Goal: Transaction & Acquisition: Download file/media

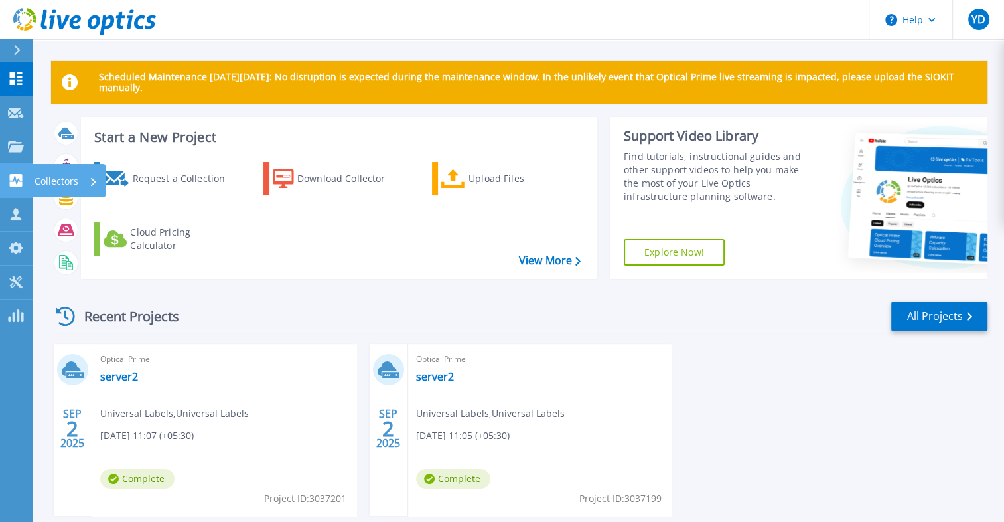
click at [21, 186] on icon at bounding box center [16, 180] width 13 height 13
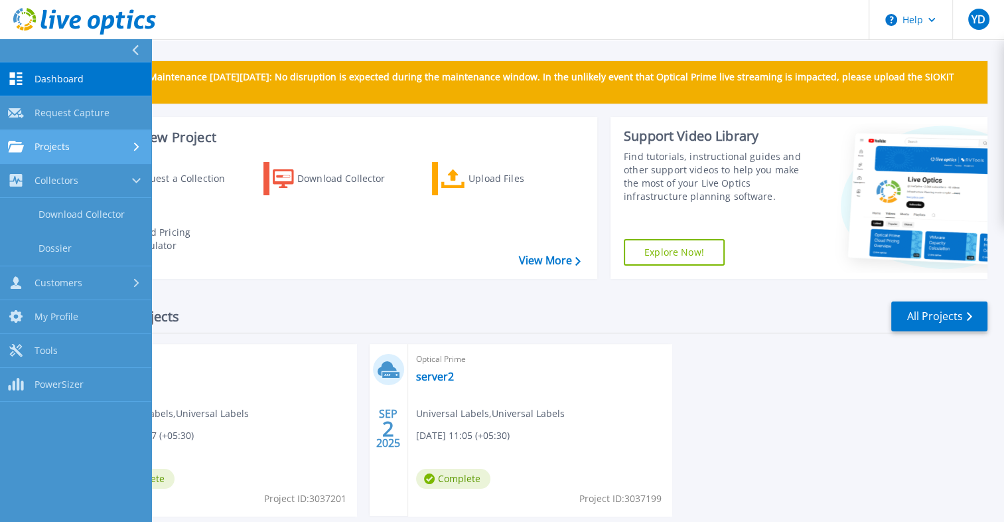
click at [133, 142] on div at bounding box center [137, 146] width 11 height 11
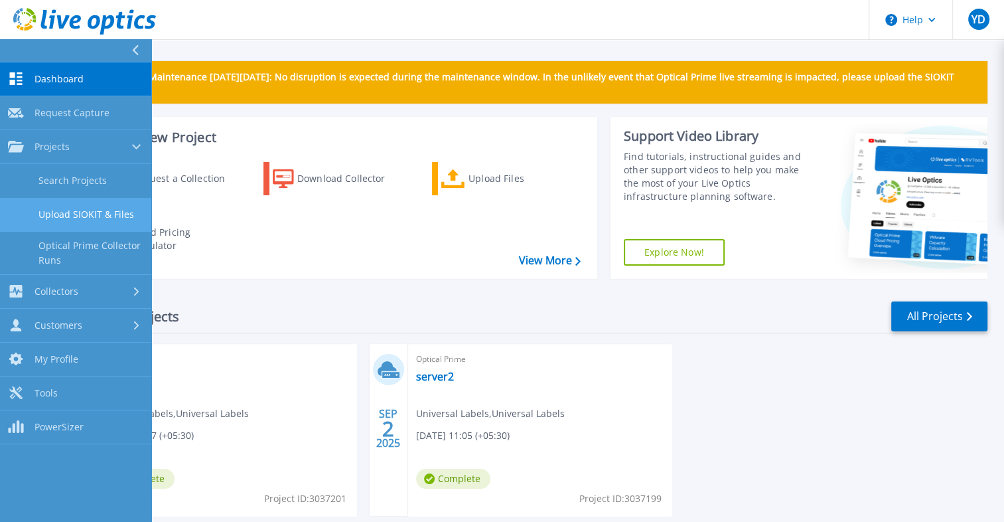
click at [67, 216] on link "Upload SIOKIT & Files" at bounding box center [75, 215] width 151 height 34
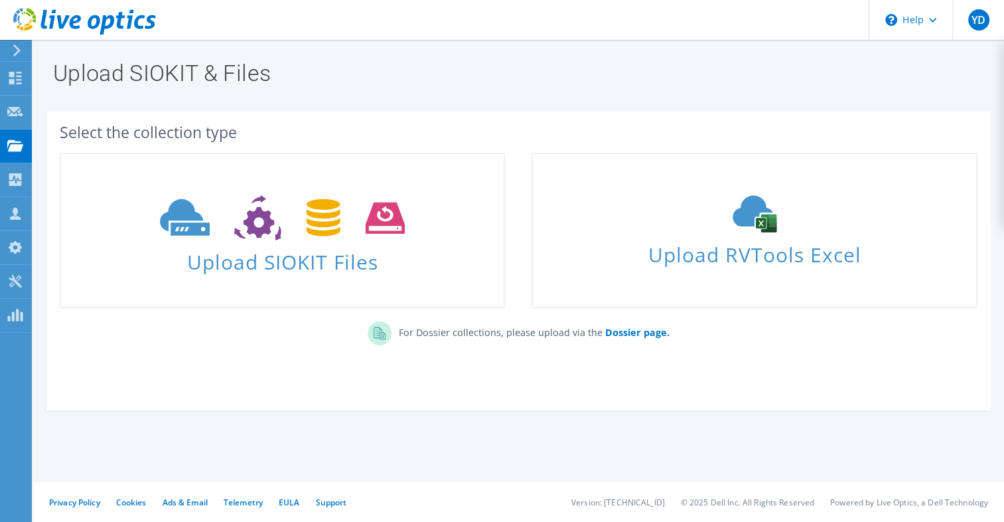
click at [176, 474] on section "Upload SIOKIT & Files Select the collection type Upload SIOKIT Files" at bounding box center [518, 265] width 971 height 450
click at [11, 72] on use at bounding box center [15, 78] width 13 height 13
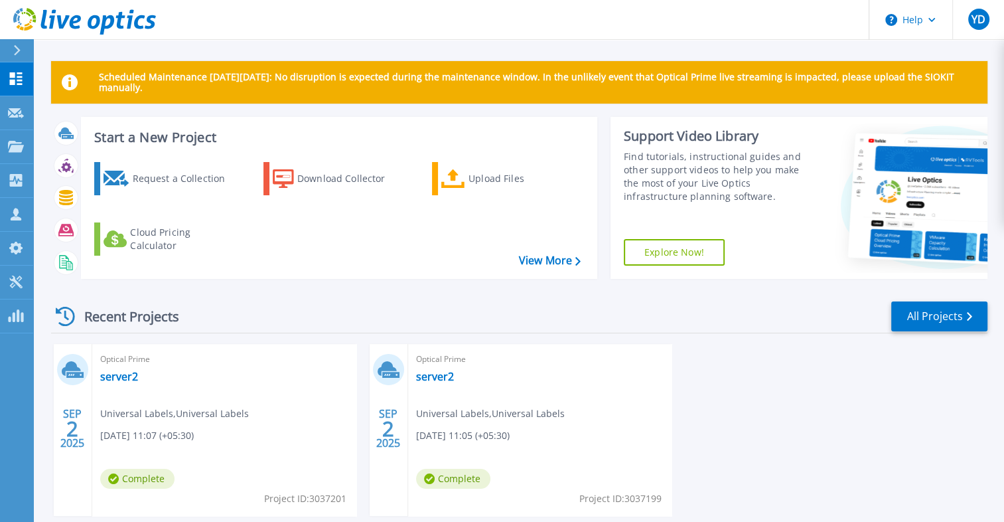
scroll to position [71, 0]
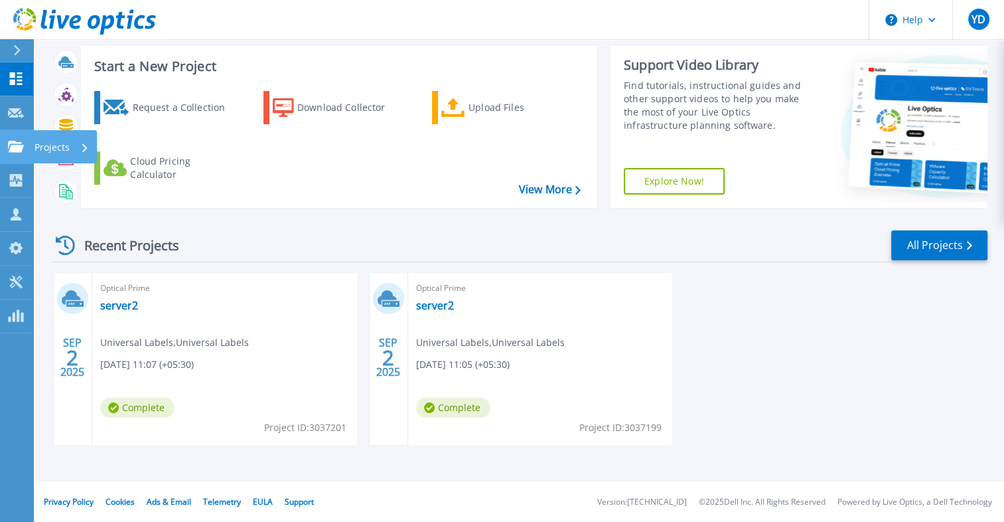
click at [5, 157] on link "Projects Projects" at bounding box center [16, 147] width 33 height 34
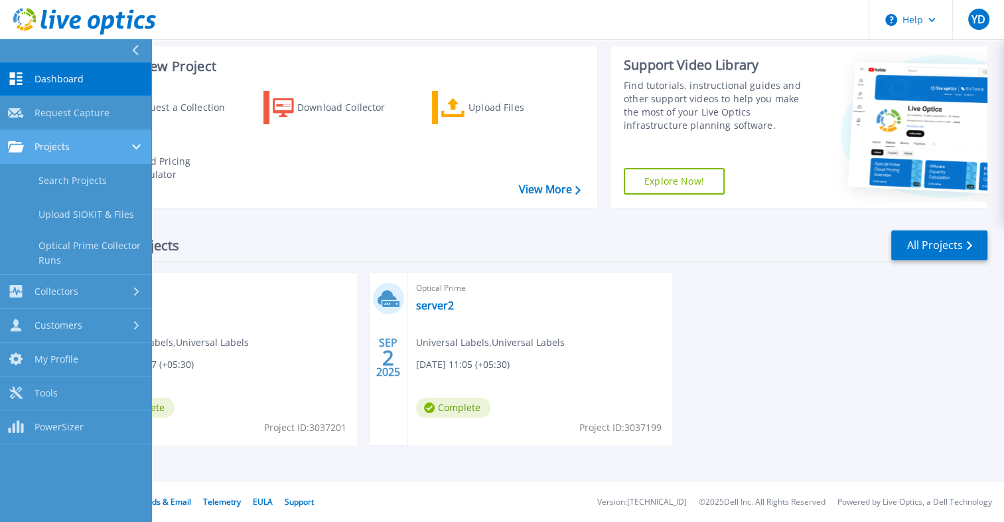
click at [90, 150] on div "Projects" at bounding box center [75, 147] width 135 height 12
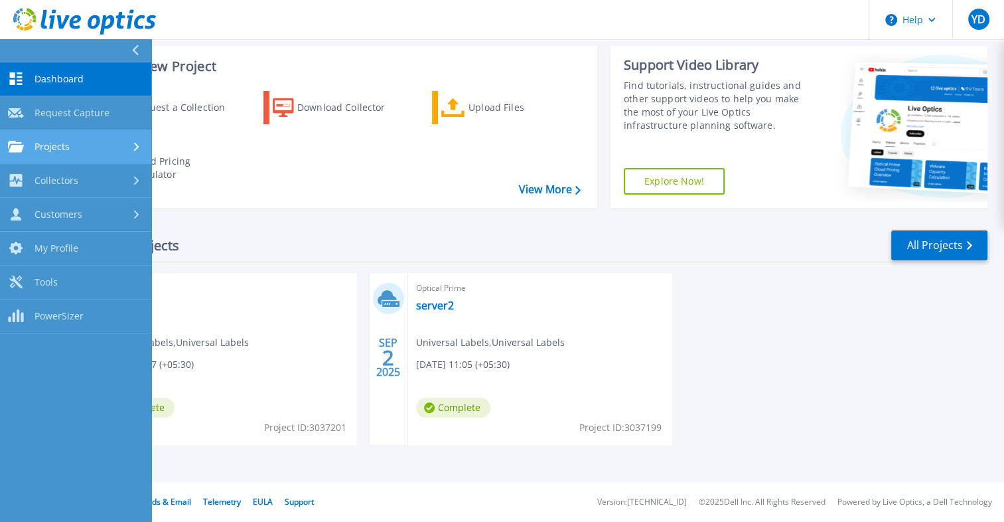
click at [91, 154] on link "Projects Projects" at bounding box center [75, 147] width 151 height 34
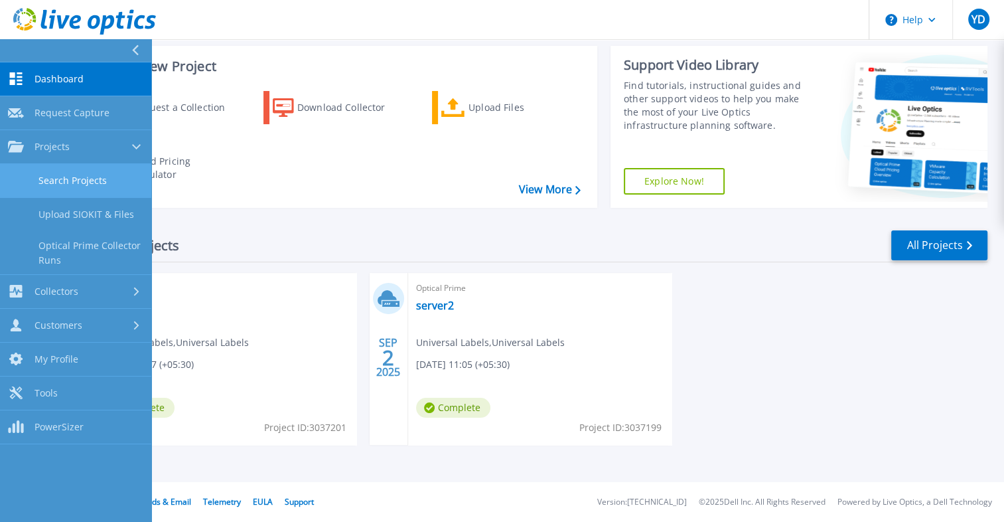
click at [92, 186] on link "Search Projects" at bounding box center [75, 181] width 151 height 34
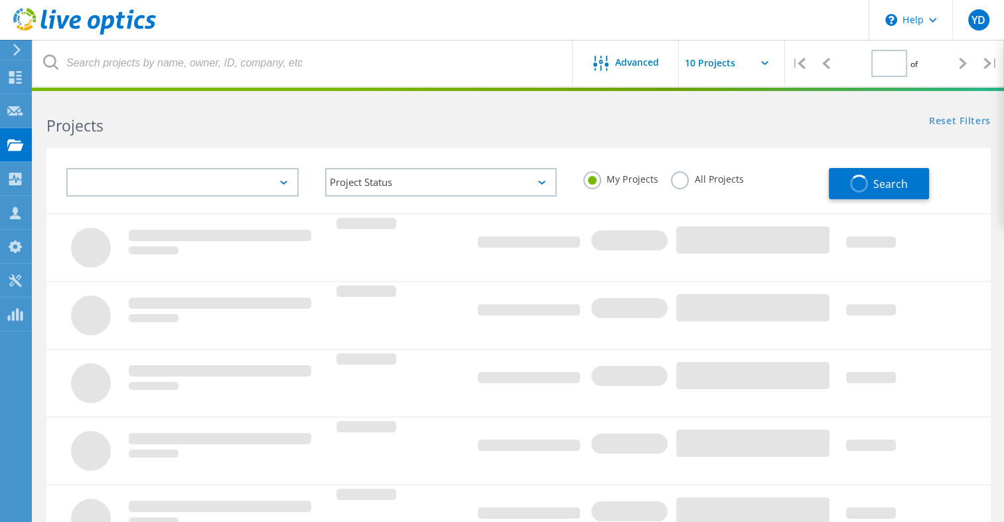
type input "1"
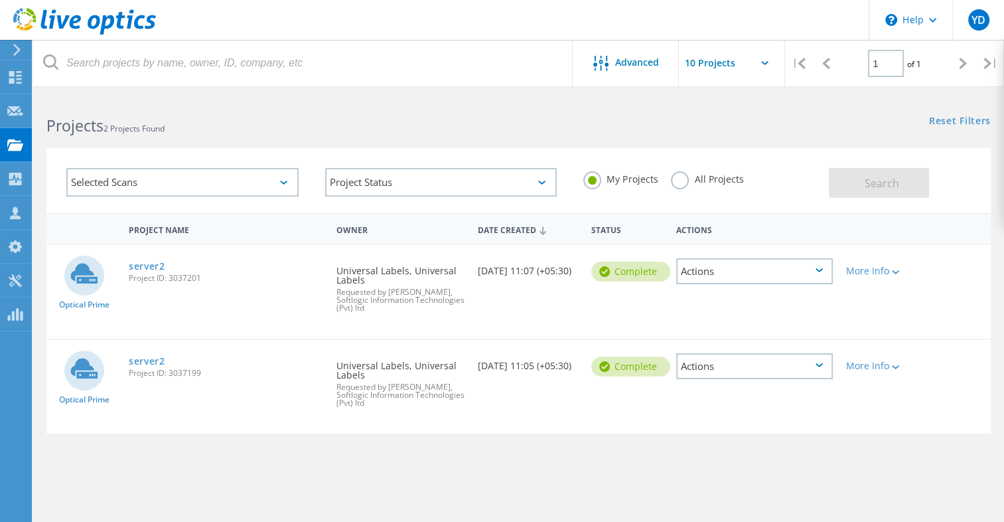
click at [682, 180] on label "All Projects" at bounding box center [707, 177] width 72 height 13
click at [0, 0] on input "All Projects" at bounding box center [0, 0] width 0 height 0
click at [857, 179] on button "Search" at bounding box center [879, 183] width 100 height 30
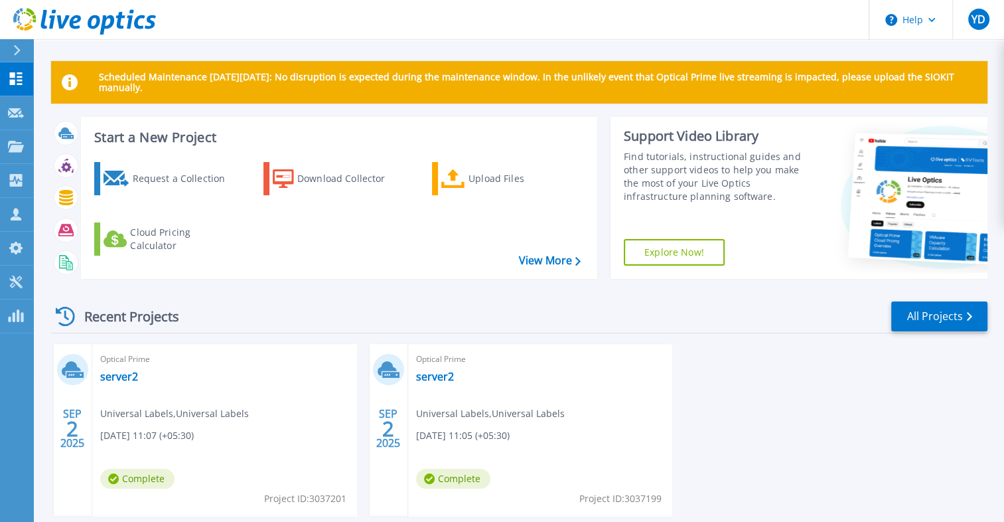
scroll to position [71, 0]
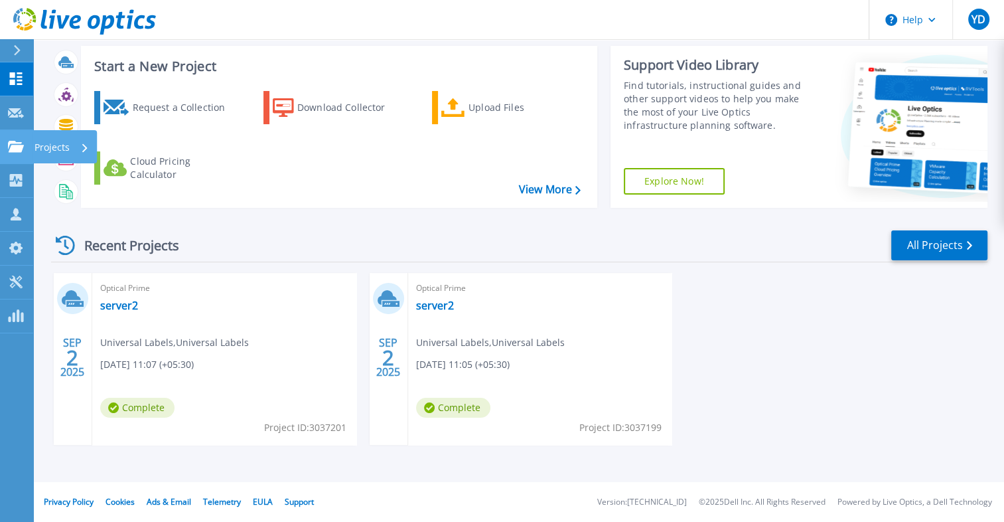
click at [36, 147] on p "Projects" at bounding box center [52, 147] width 35 height 35
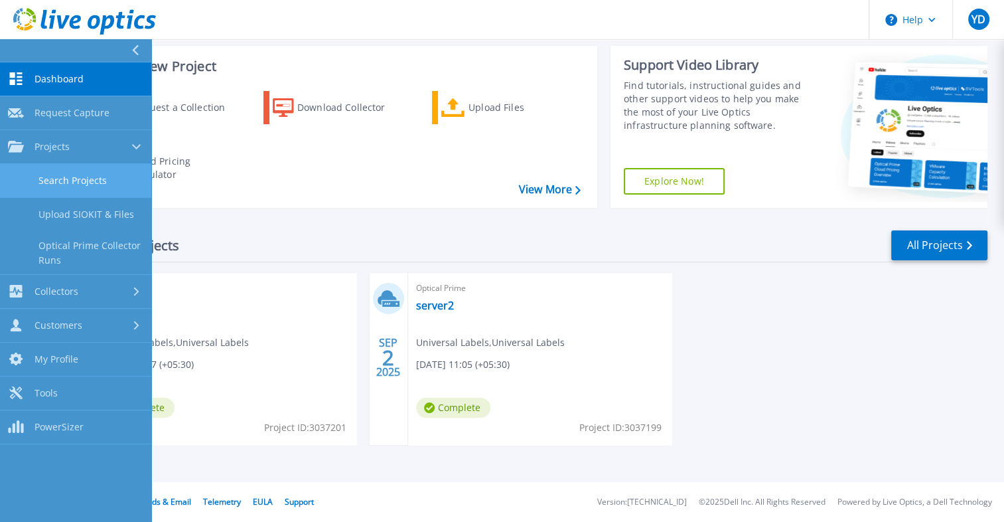
click at [74, 182] on link "Search Projects" at bounding box center [75, 181] width 151 height 34
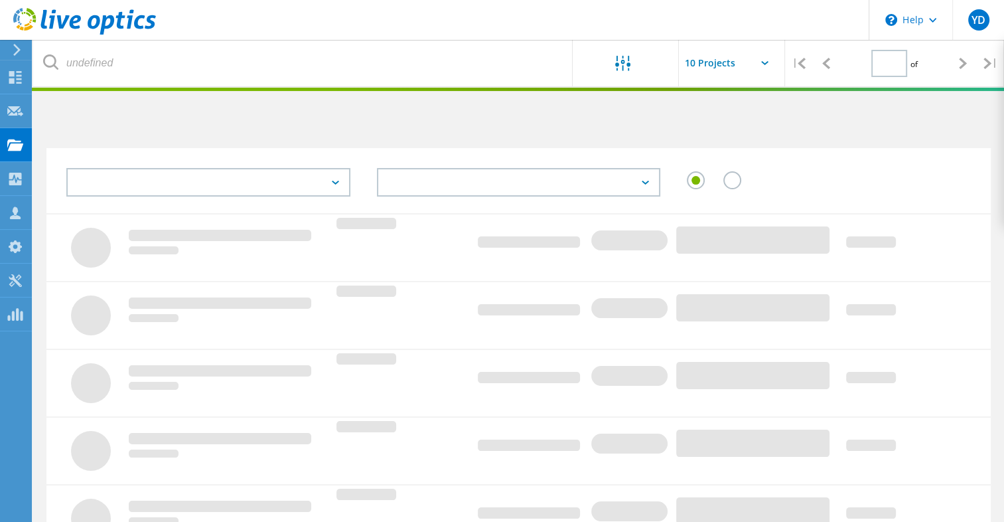
type input "1"
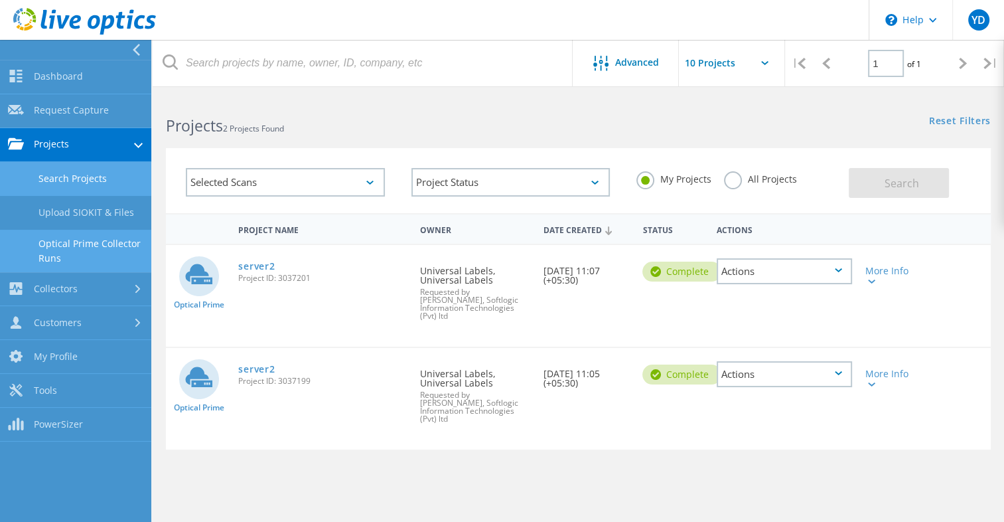
click at [71, 248] on link "Optical Prime Collector Runs" at bounding box center [75, 251] width 151 height 42
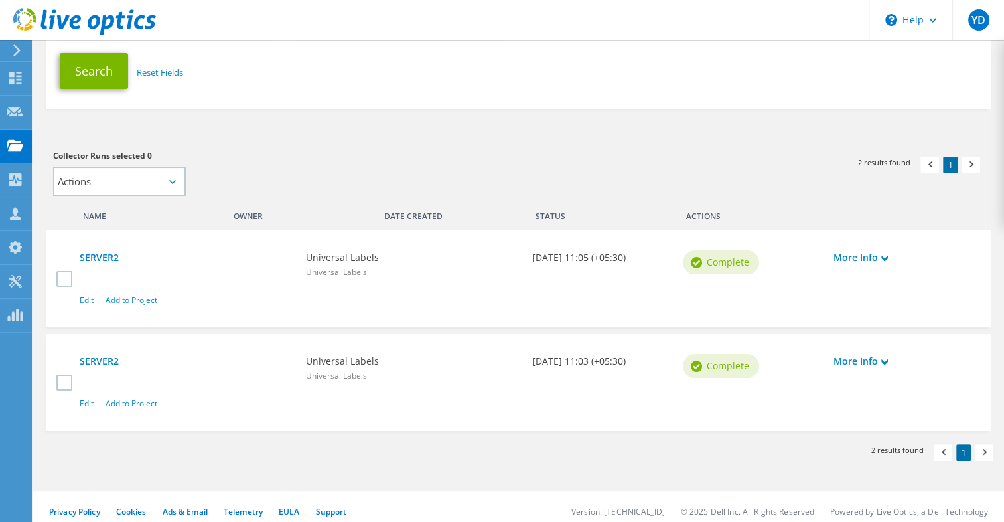
scroll to position [244, 0]
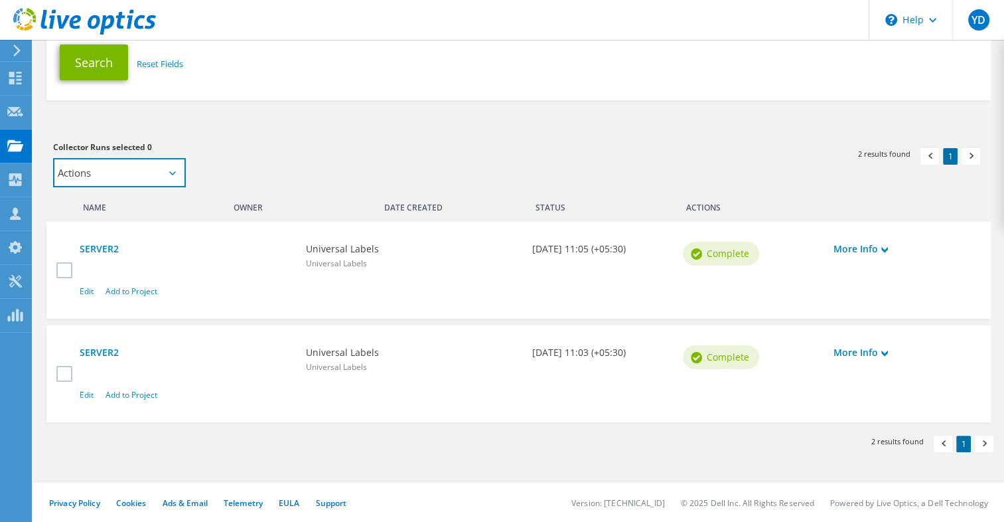
click at [143, 165] on select "Actions Add to new project" at bounding box center [119, 172] width 133 height 29
click at [224, 170] on div "Collector Runs selected 0 Actions Add to new project Apply Deselect All" at bounding box center [279, 163] width 452 height 47
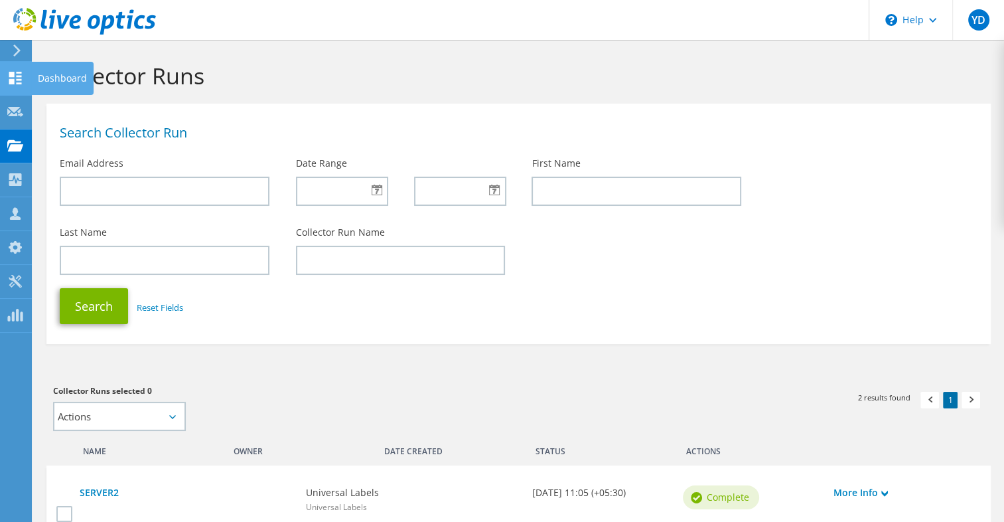
click at [21, 77] on icon at bounding box center [15, 78] width 16 height 13
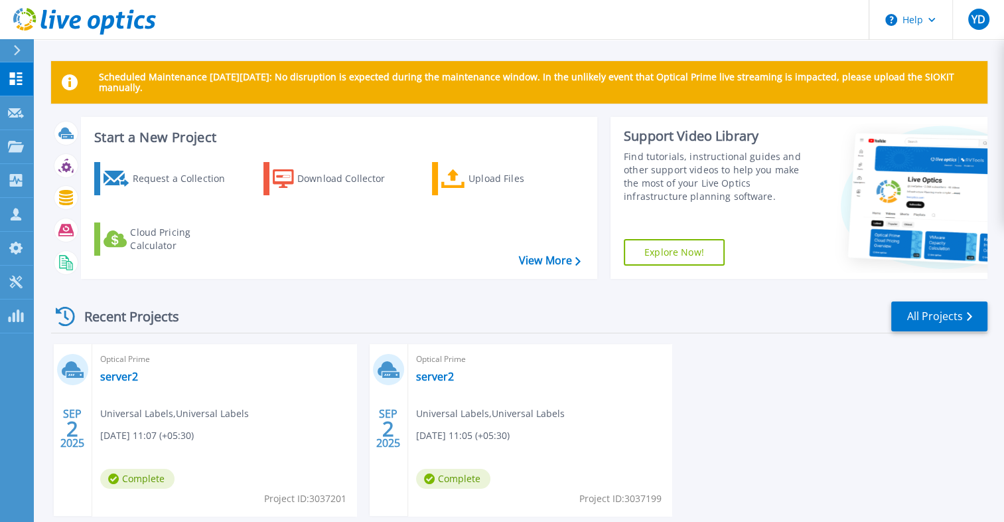
click at [313, 294] on div "Recent Projects All Projects SEP 2 2025 Optical Prime server2 Universal Labels …" at bounding box center [519, 420] width 936 height 263
click at [10, 76] on icon at bounding box center [16, 78] width 13 height 13
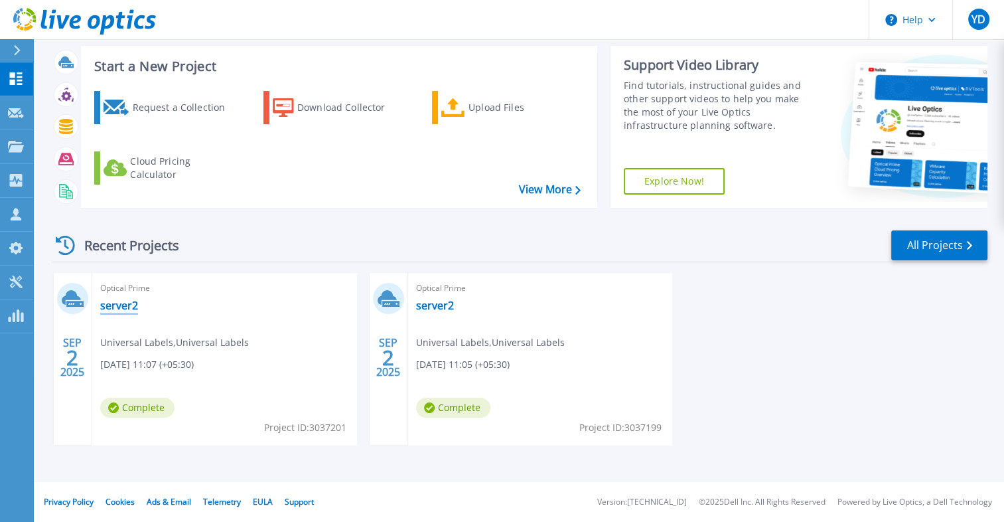
click at [121, 305] on link "server2" at bounding box center [119, 305] width 38 height 13
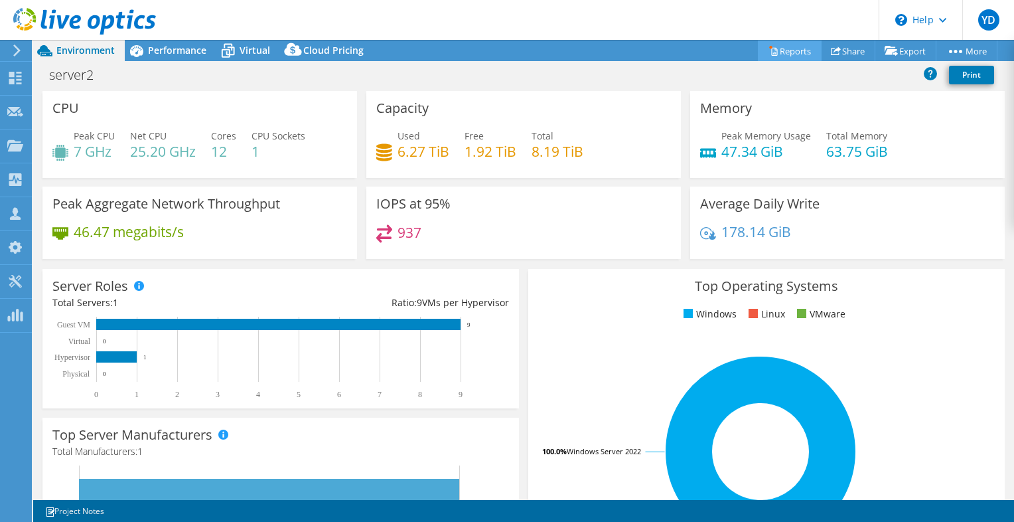
click at [782, 49] on link "Reports" at bounding box center [790, 50] width 64 height 21
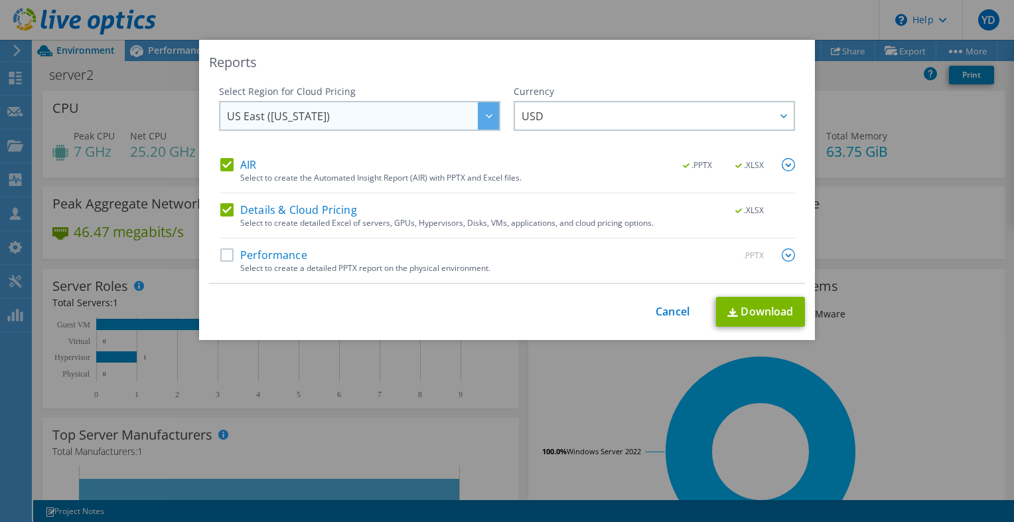
click at [430, 113] on span "US East ([US_STATE])" at bounding box center [363, 115] width 272 height 27
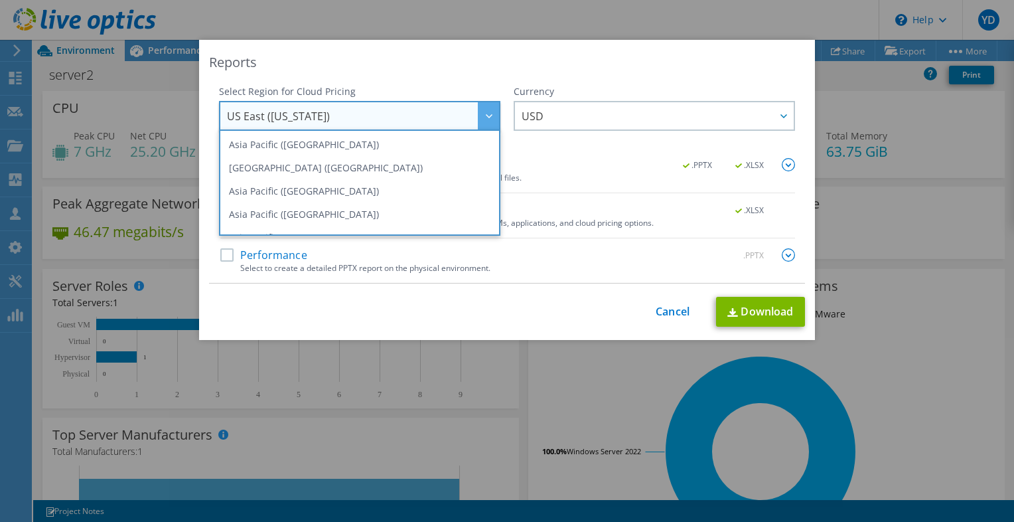
click at [442, 85] on div "Select Region for Cloud Pricing" at bounding box center [359, 91] width 281 height 13
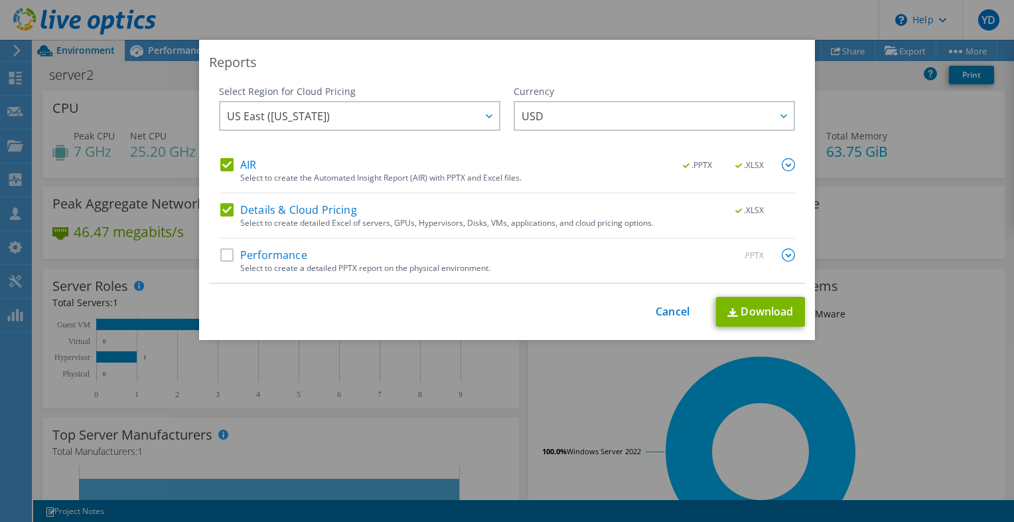
click at [743, 16] on div "Reports Select Region for Cloud Pricing Asia Pacific ([GEOGRAPHIC_DATA]) [GEOGR…" at bounding box center [507, 261] width 1014 height 522
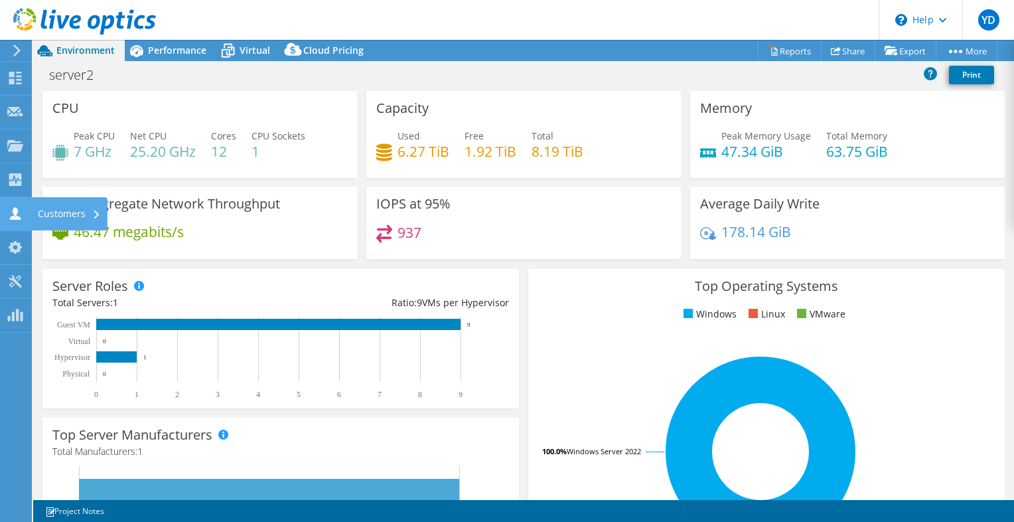
click at [14, 207] on icon at bounding box center [15, 213] width 16 height 13
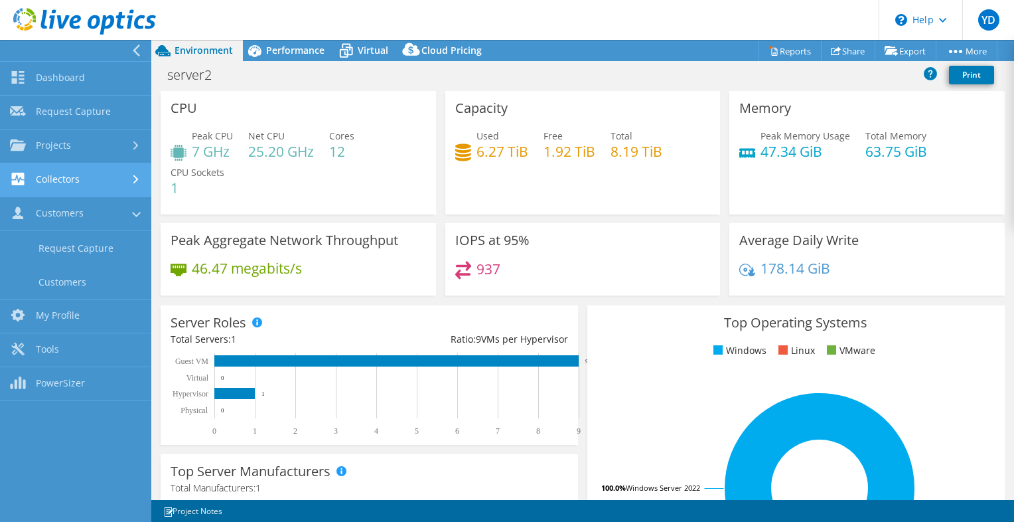
click at [114, 175] on link "Collectors" at bounding box center [75, 180] width 151 height 34
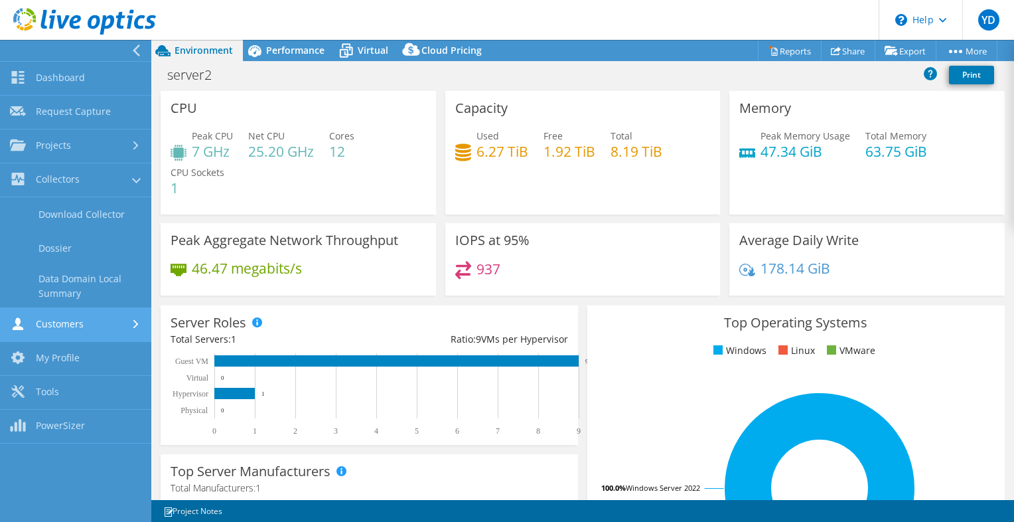
click at [82, 324] on link "Customers" at bounding box center [75, 325] width 151 height 34
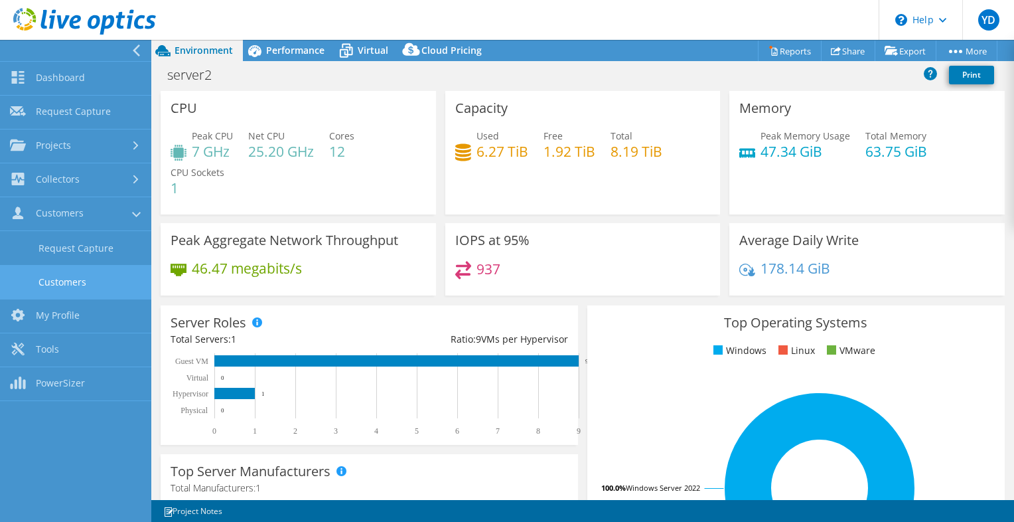
click at [82, 277] on link "Customers" at bounding box center [75, 282] width 151 height 34
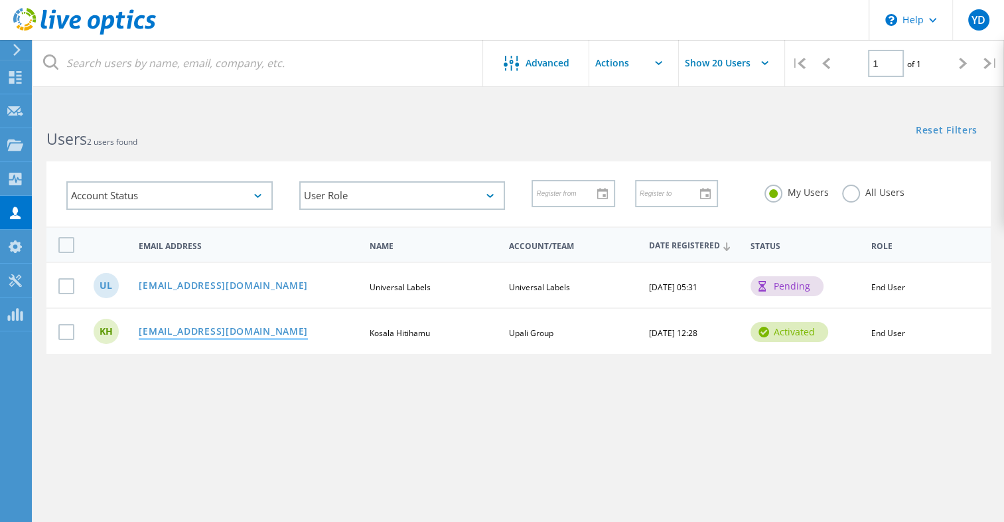
click at [175, 329] on link "kosala@upali.lk" at bounding box center [223, 331] width 169 height 11
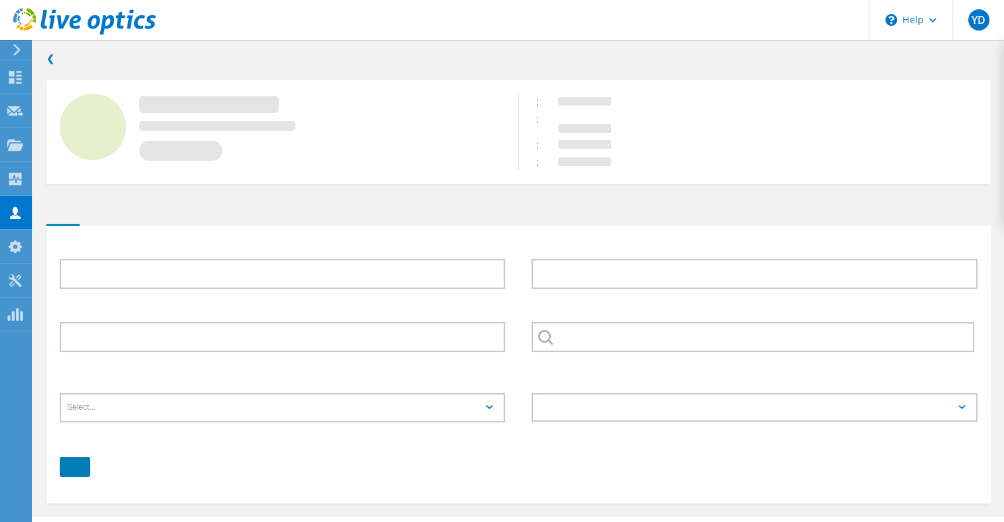
type input "Kosala"
type input "Hitihamu"
type input "Upali Group"
type input "English"
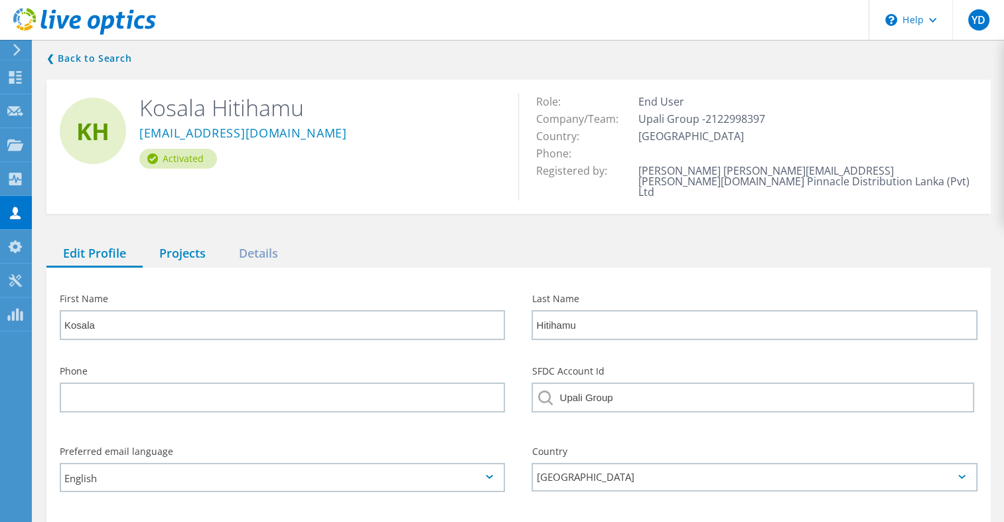
click at [173, 253] on div "Projects" at bounding box center [183, 253] width 80 height 27
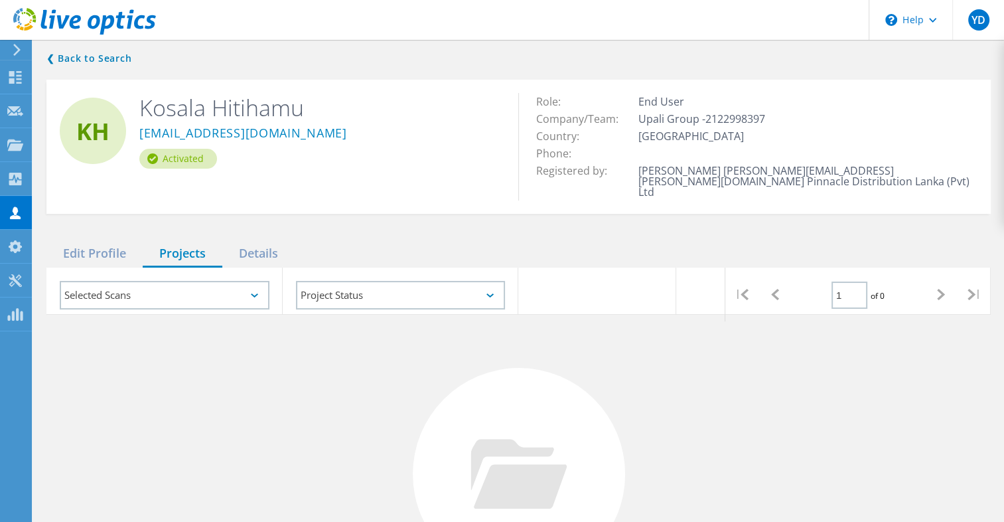
scroll to position [180, 0]
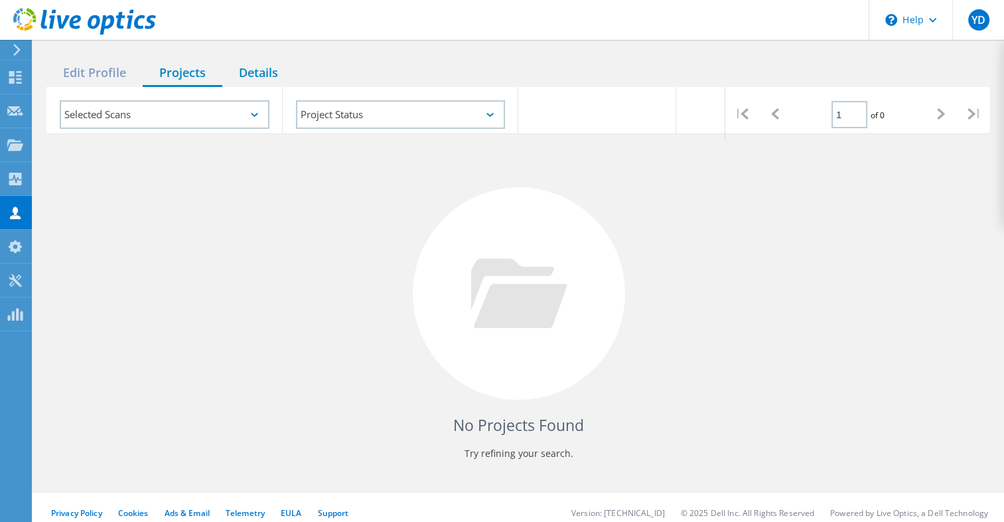
click at [265, 60] on div "Details" at bounding box center [258, 73] width 72 height 27
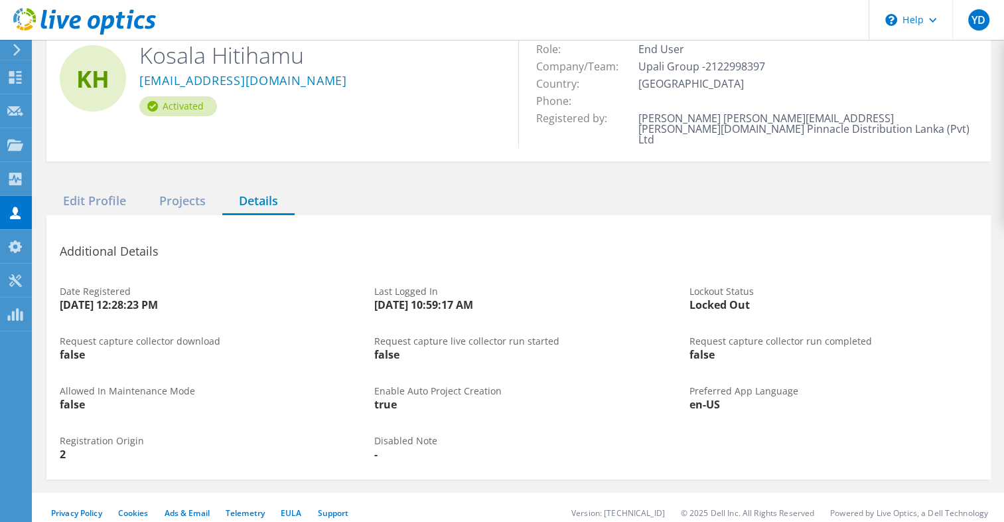
scroll to position [0, 0]
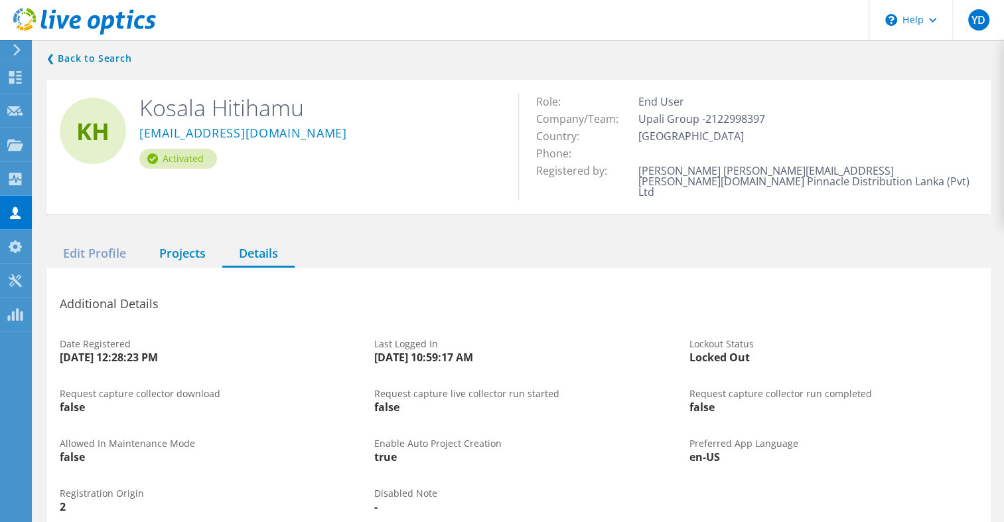
click at [192, 248] on div "Projects" at bounding box center [183, 253] width 80 height 27
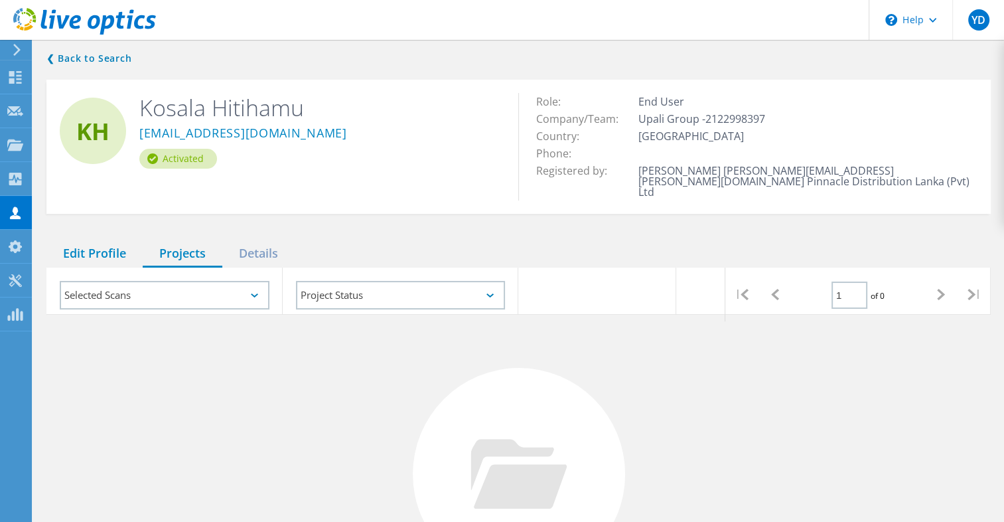
click at [113, 240] on div "Edit Profile" at bounding box center [94, 253] width 96 height 27
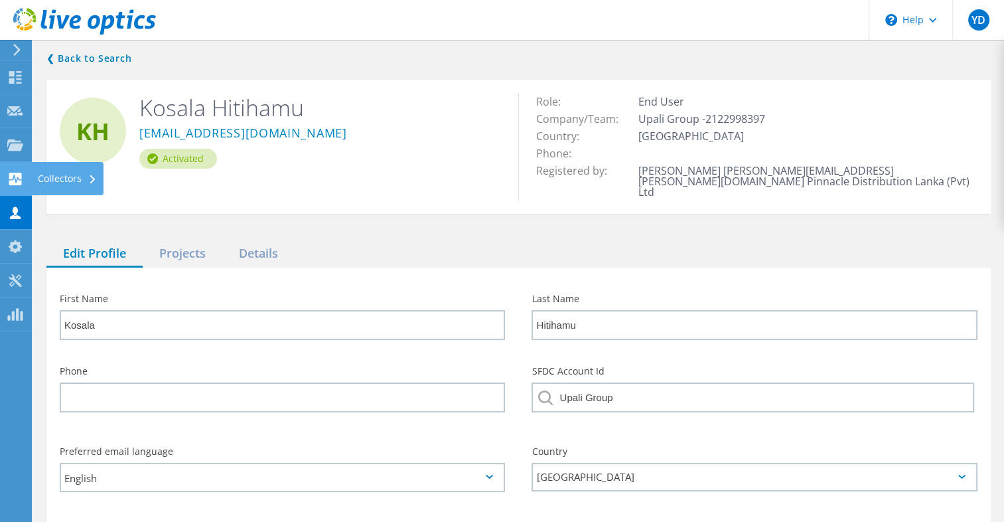
click at [22, 180] on icon at bounding box center [15, 179] width 16 height 13
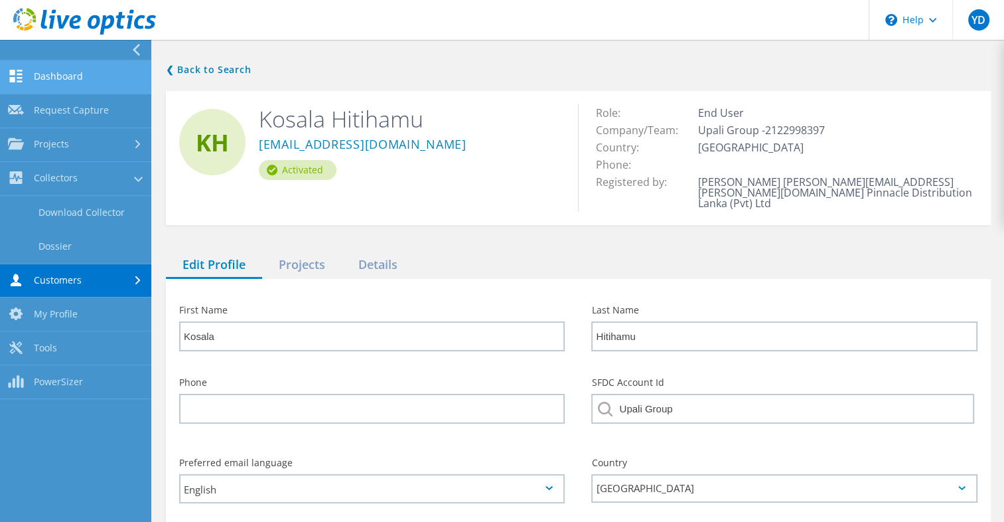
click at [115, 74] on link "Dashboard" at bounding box center [75, 77] width 151 height 34
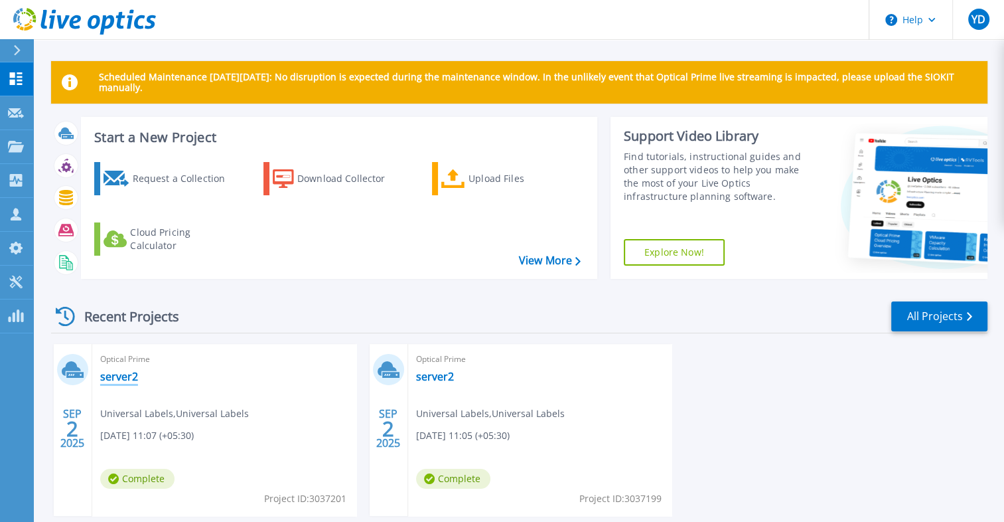
click at [120, 376] on link "server2" at bounding box center [119, 376] width 38 height 13
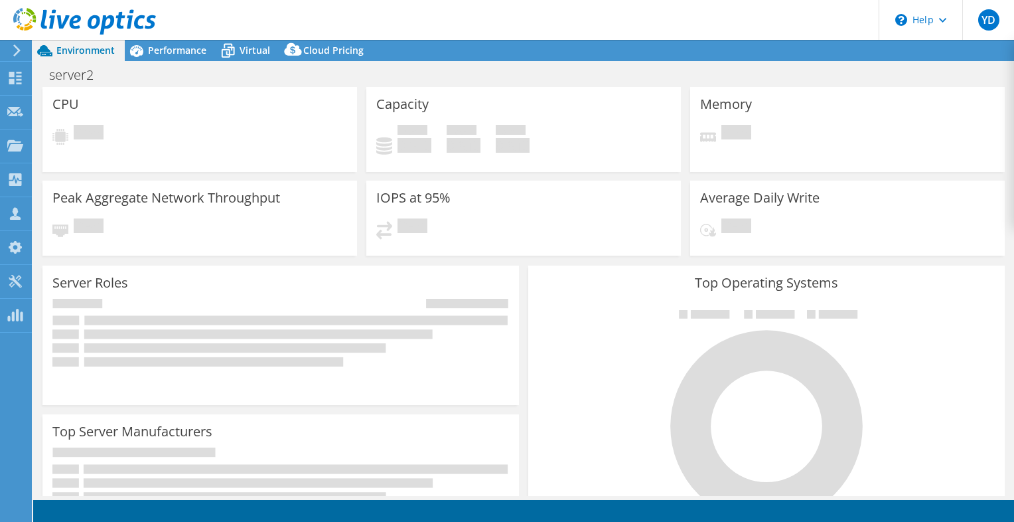
select select "USD"
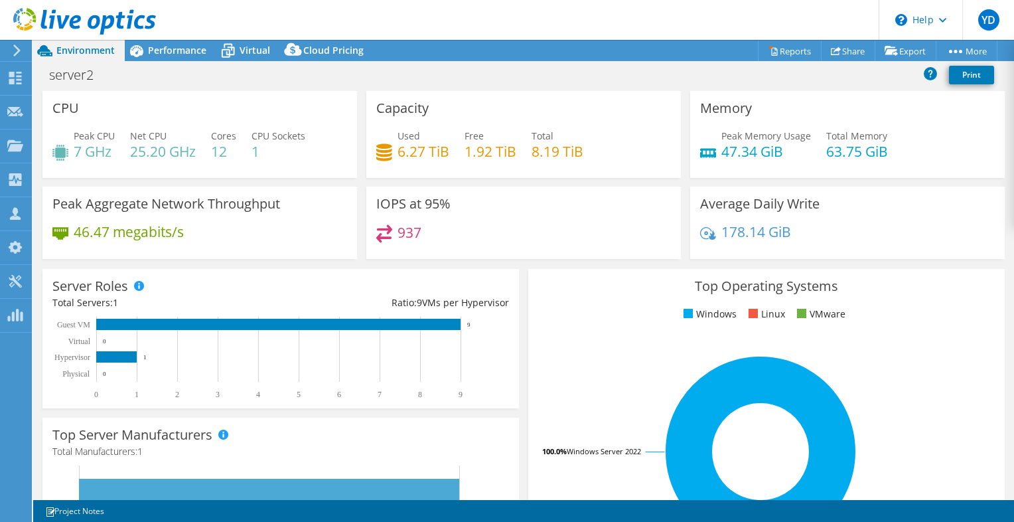
click at [814, 94] on div "Memory Peak Memory Usage 47.34 GiB Total Memory 63.75 GiB" at bounding box center [847, 134] width 315 height 87
click at [13, 83] on use at bounding box center [15, 78] width 13 height 13
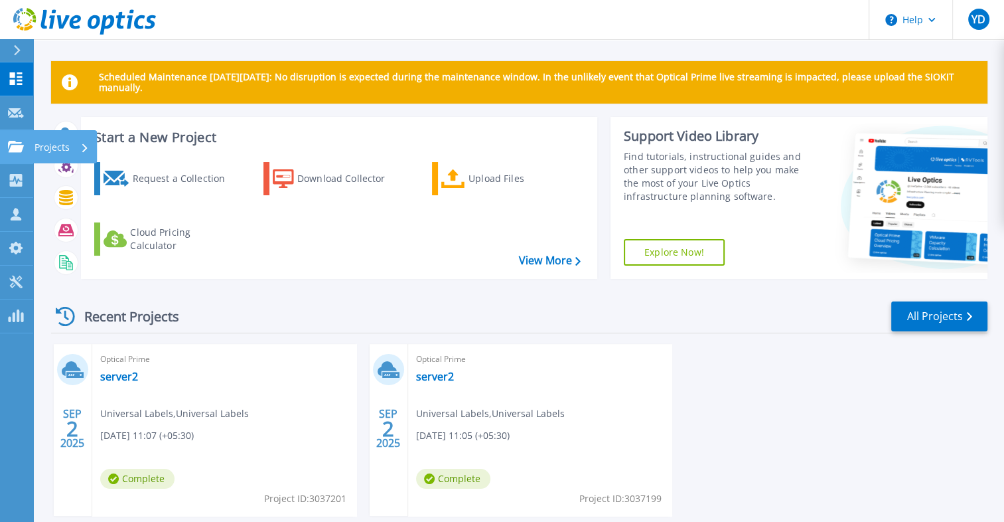
click at [8, 150] on icon at bounding box center [16, 146] width 16 height 11
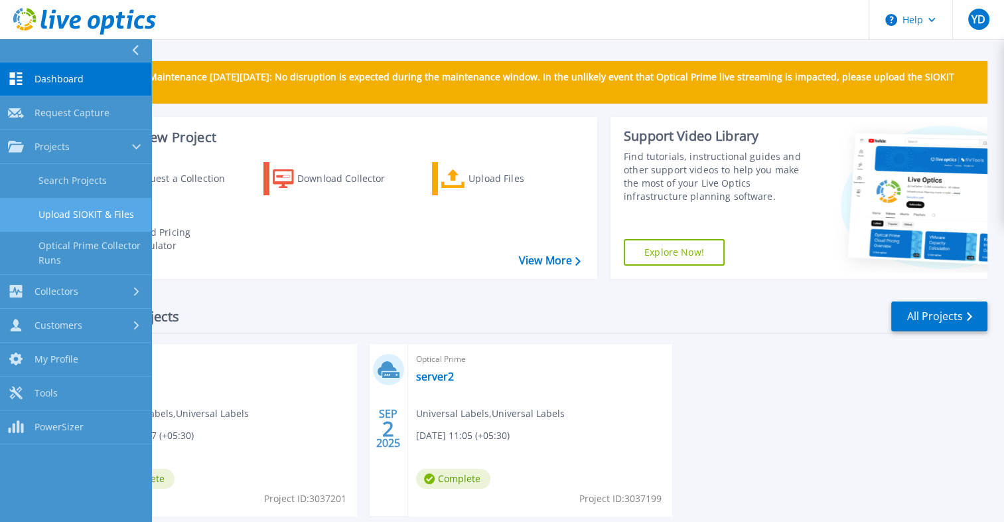
click at [35, 216] on link "Upload SIOKIT & Files" at bounding box center [75, 215] width 151 height 34
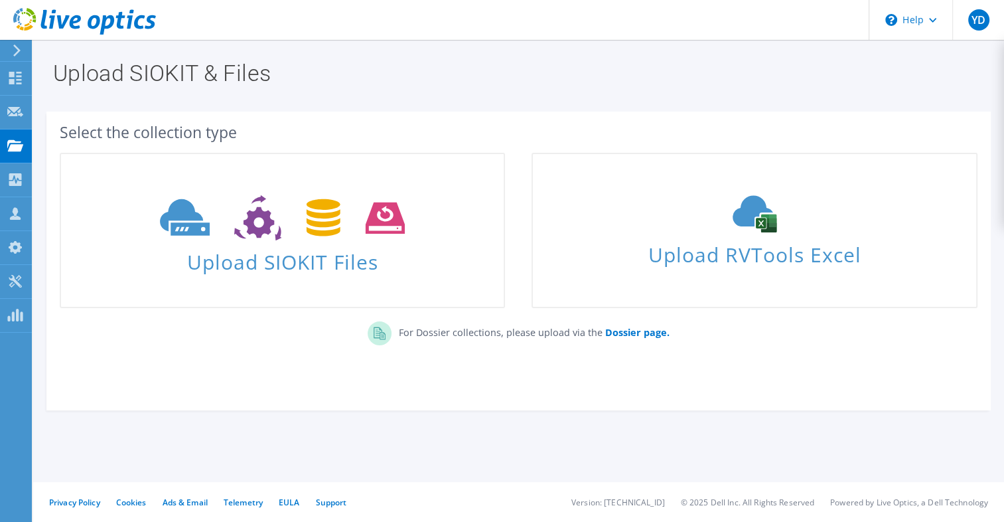
click at [536, 422] on div "Select the collection type Upload SIOKIT Files Dossier page." at bounding box center [519, 260] width 958 height 325
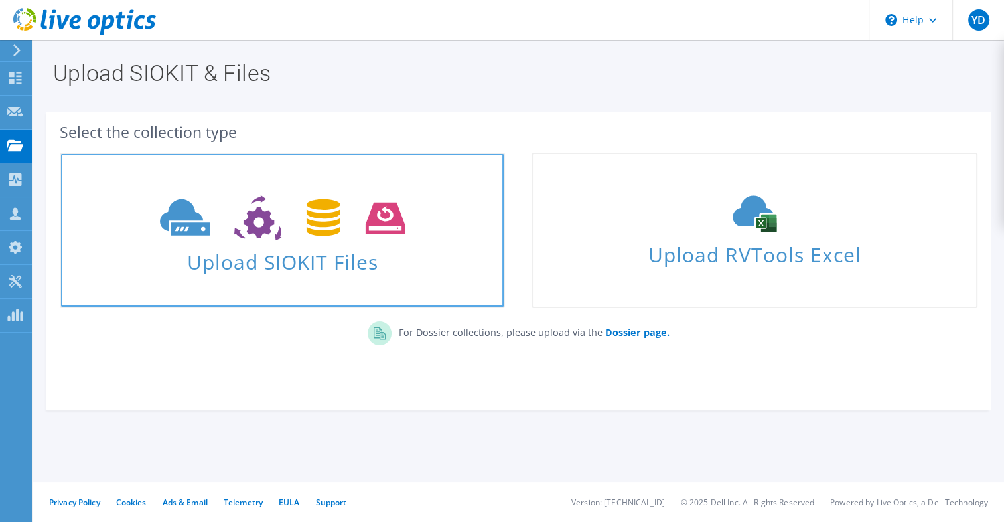
click at [255, 232] on use at bounding box center [282, 218] width 245 height 46
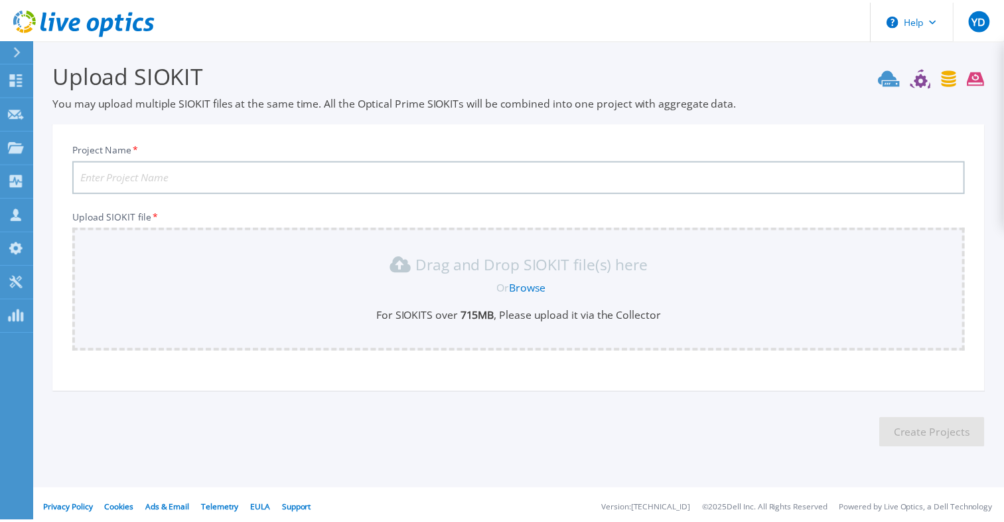
scroll to position [6, 0]
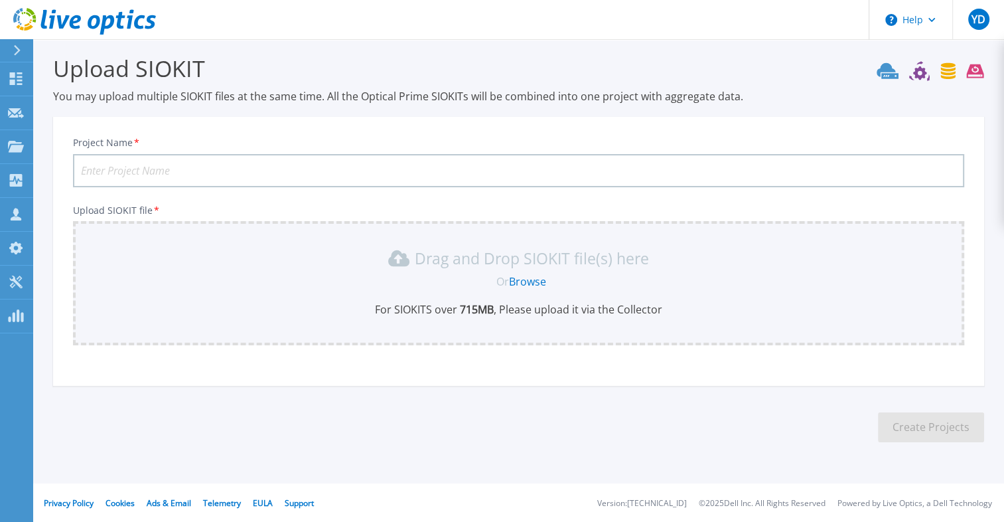
click at [218, 167] on input "Project Name *" at bounding box center [518, 170] width 891 height 33
type input "Upali Group"
click at [289, 255] on div "Drag and Drop SIOKIT file(s) here" at bounding box center [518, 258] width 875 height 21
click at [532, 280] on link "Browse" at bounding box center [527, 281] width 37 height 15
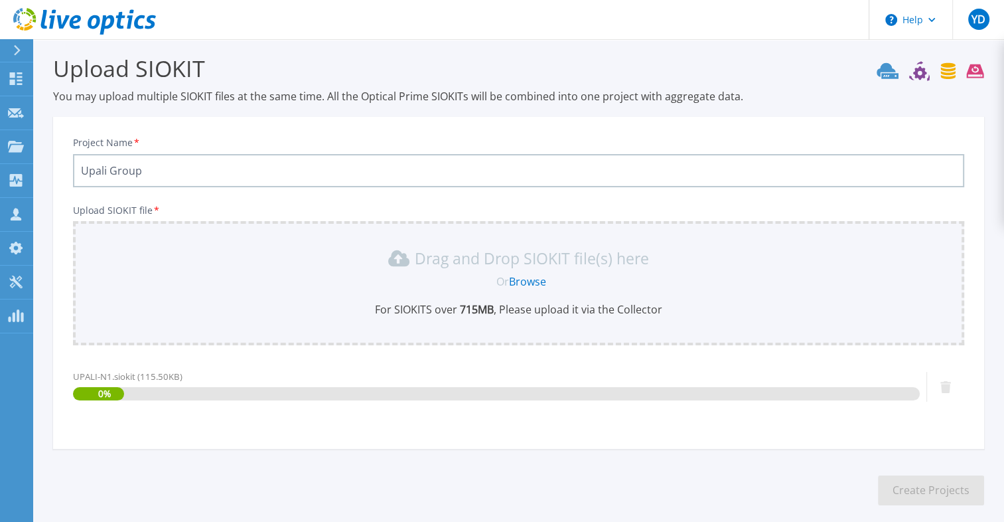
scroll to position [69, 0]
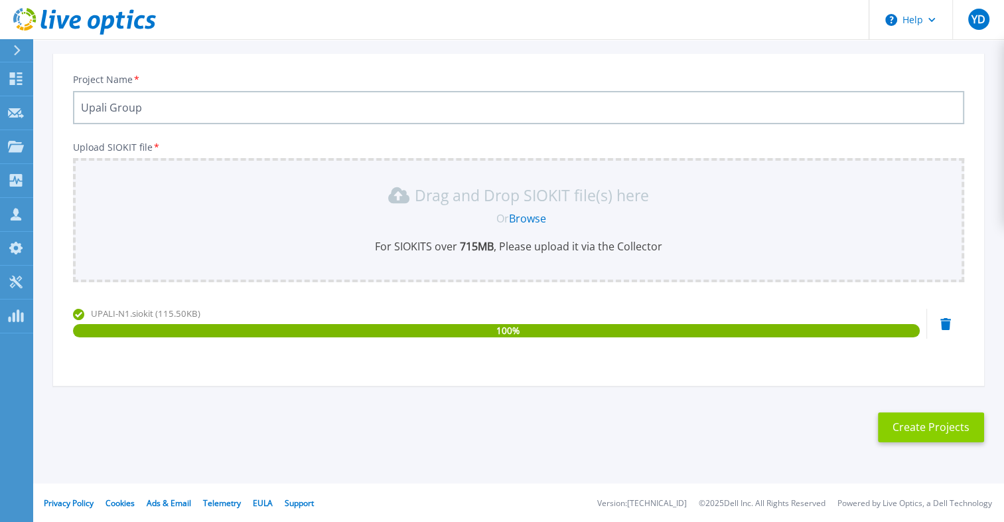
click at [899, 413] on button "Create Projects" at bounding box center [931, 427] width 106 height 30
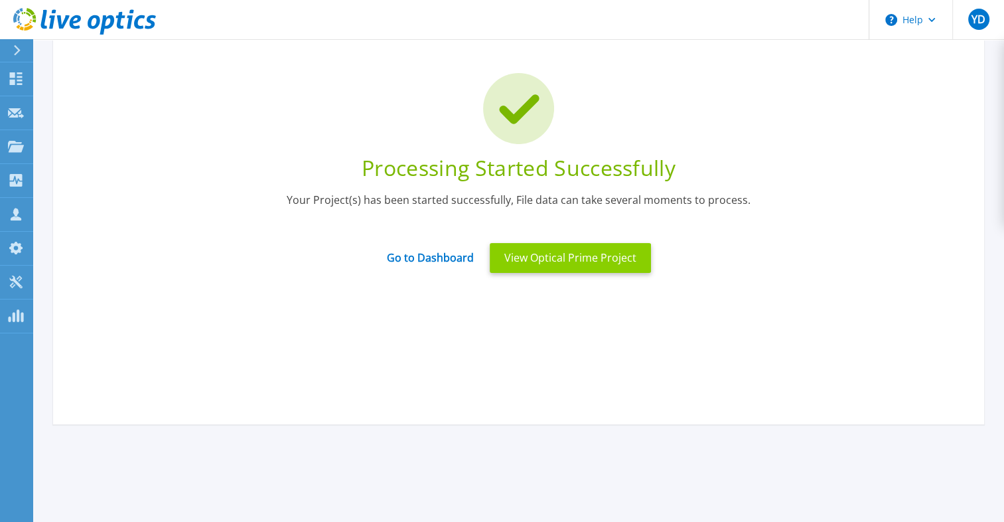
click at [524, 256] on button "View Optical Prime Project" at bounding box center [570, 258] width 161 height 30
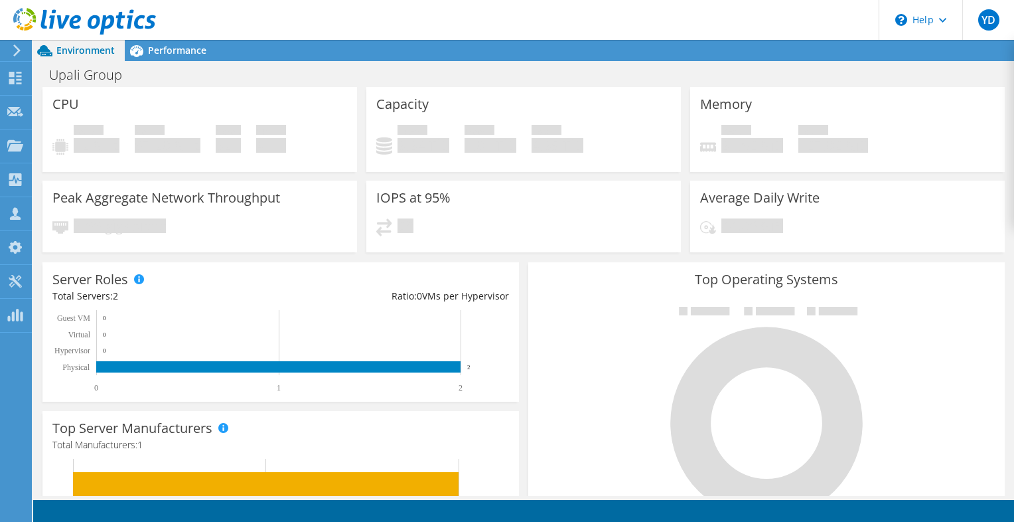
click at [36, 18] on icon at bounding box center [84, 21] width 143 height 27
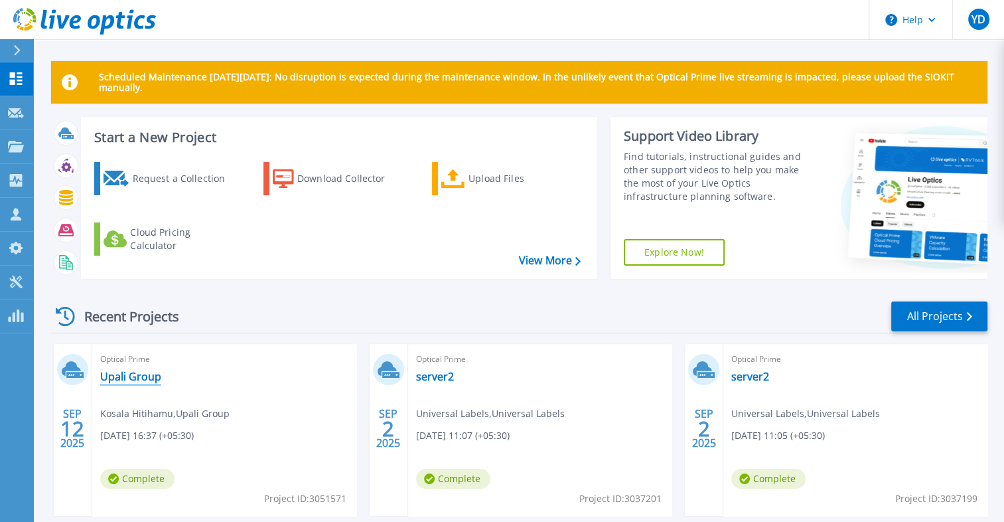
click at [142, 373] on link "Upali Group" at bounding box center [130, 376] width 61 height 13
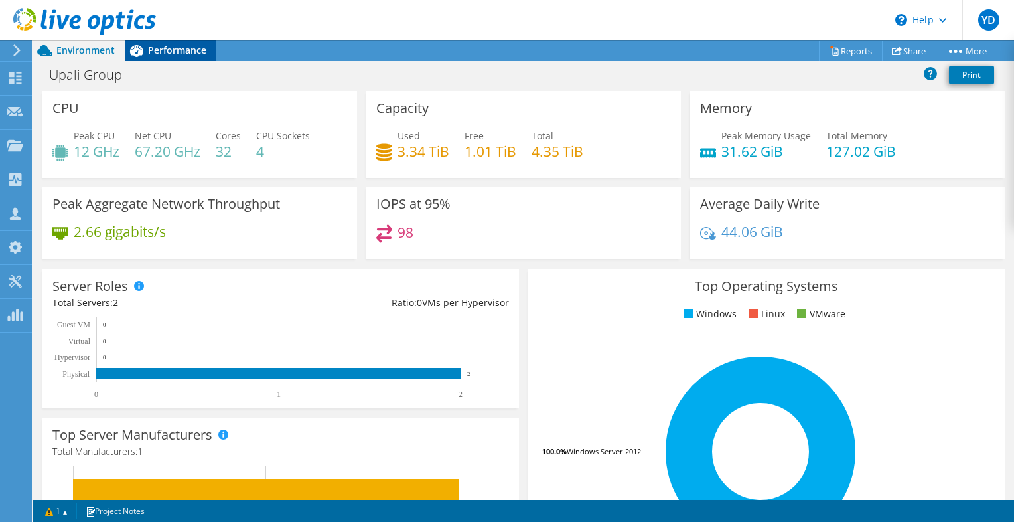
click at [162, 50] on span "Performance" at bounding box center [177, 50] width 58 height 13
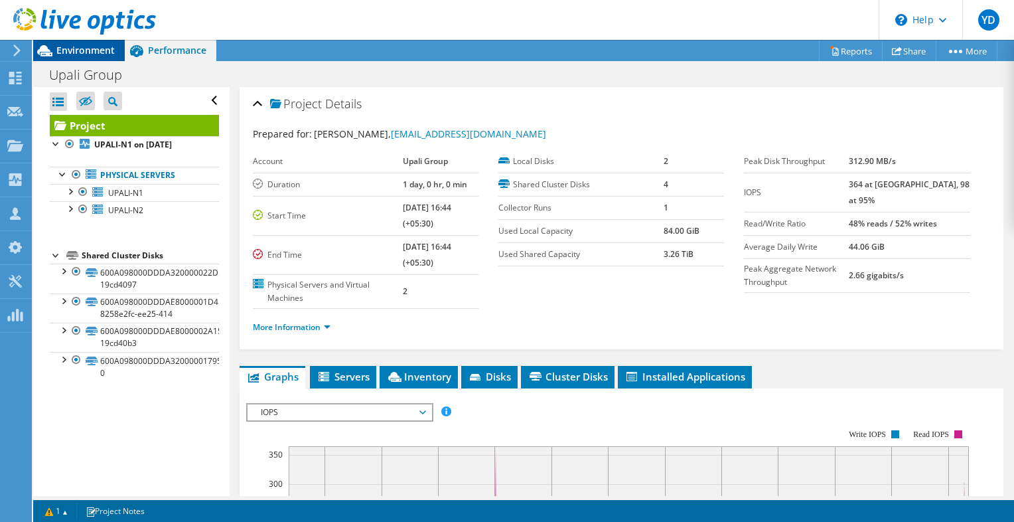
click at [94, 53] on span "Environment" at bounding box center [85, 50] width 58 height 13
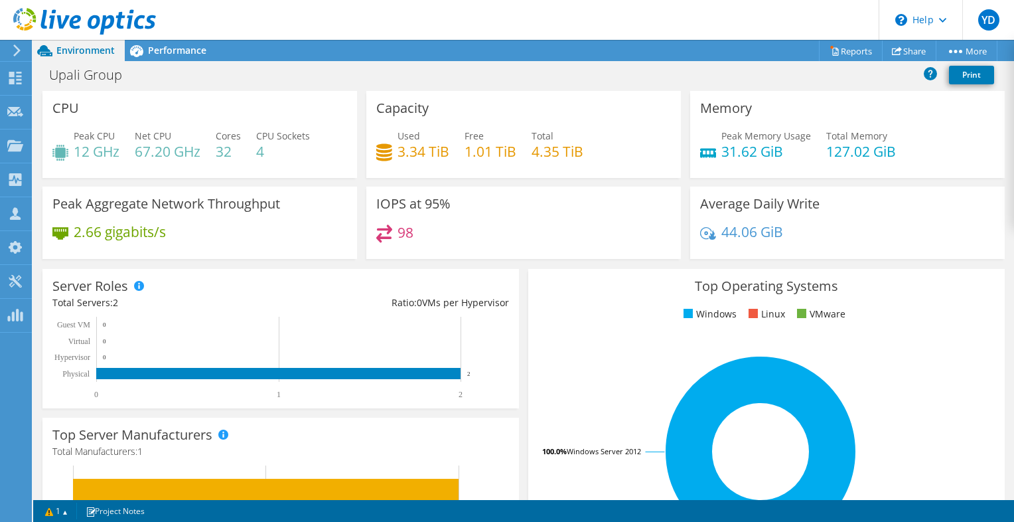
scroll to position [170, 0]
click at [56, 506] on link "1" at bounding box center [56, 510] width 41 height 17
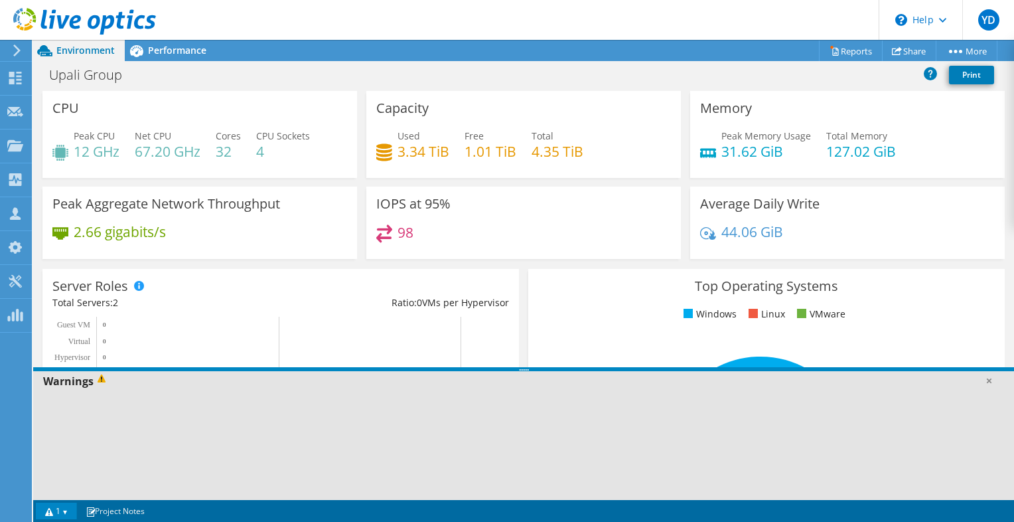
click at [56, 506] on link "1" at bounding box center [56, 510] width 41 height 17
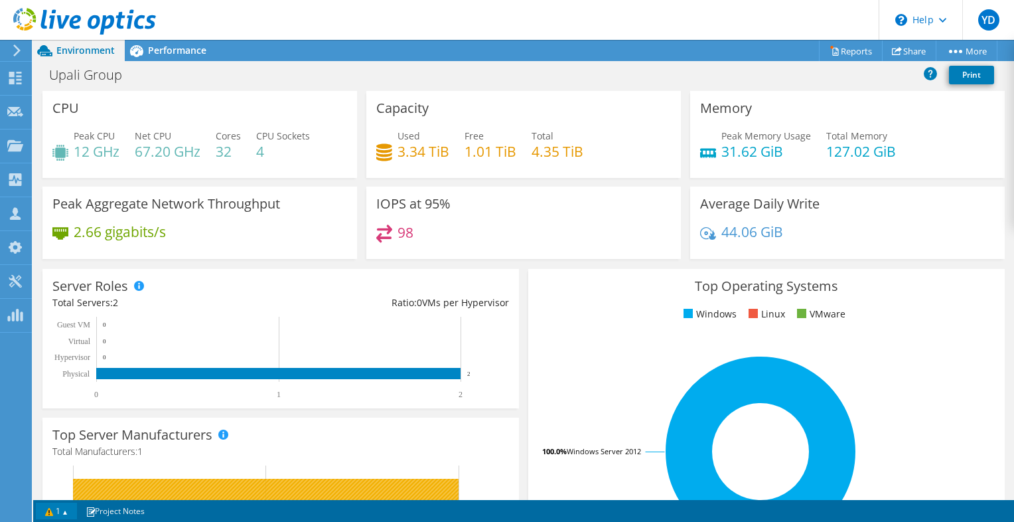
click at [71, 506] on link "1" at bounding box center [56, 510] width 41 height 17
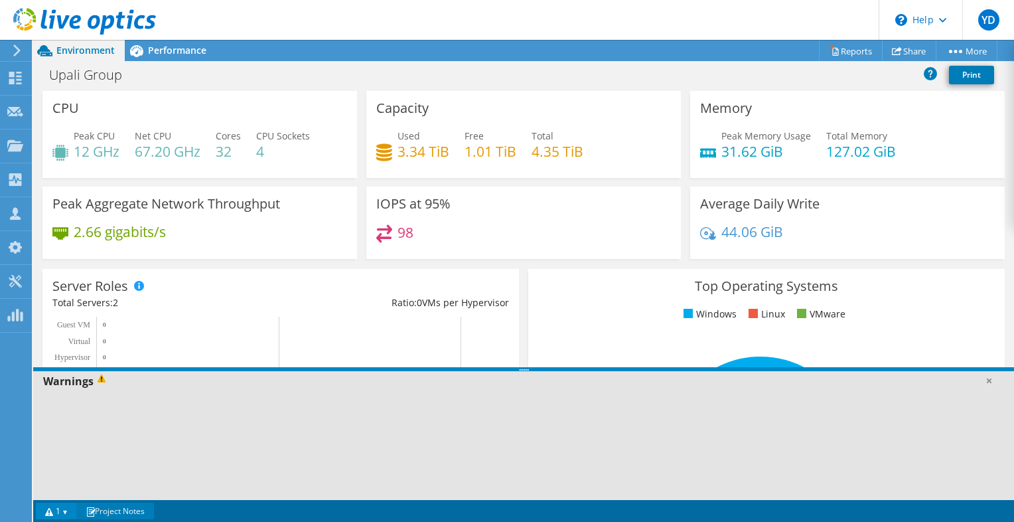
click at [106, 516] on link "Project Notes" at bounding box center [115, 510] width 78 height 17
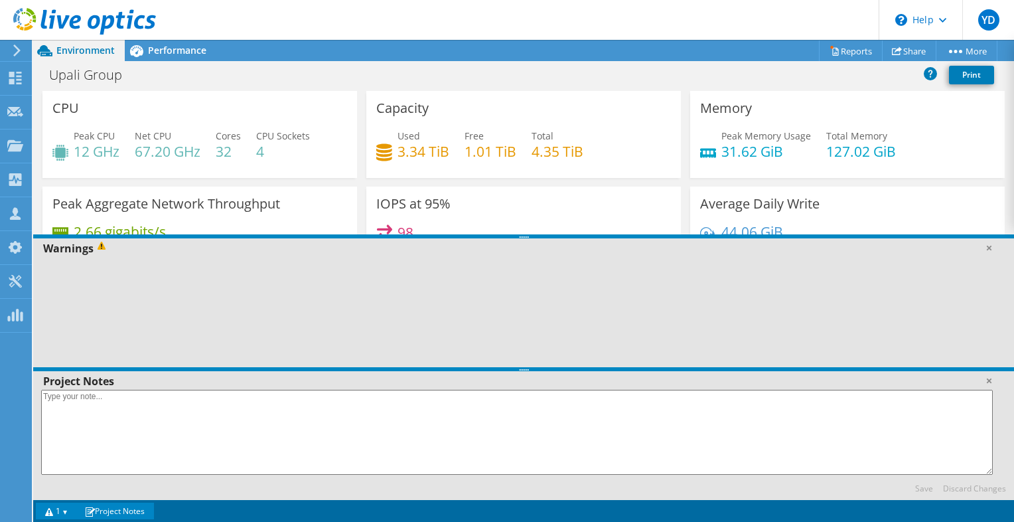
click at [59, 516] on link "1" at bounding box center [56, 510] width 41 height 17
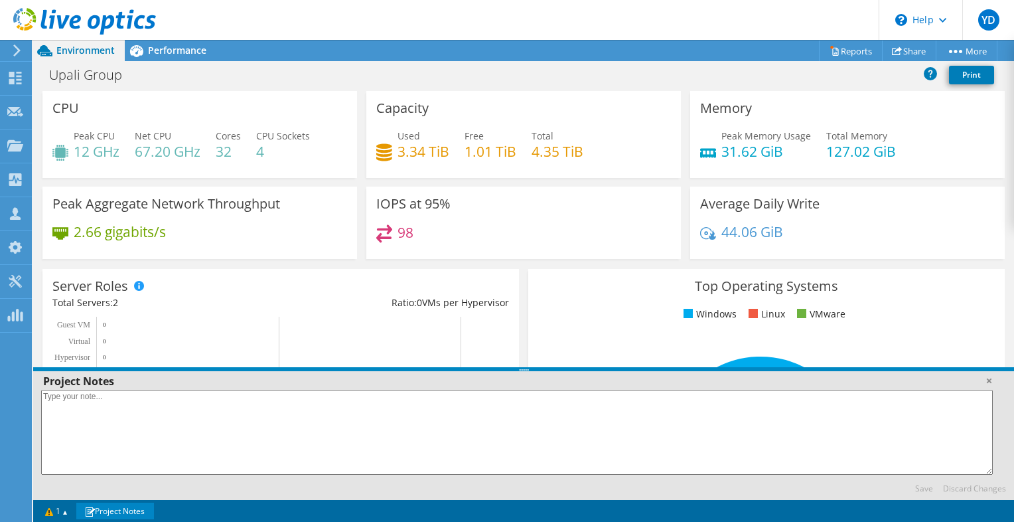
click at [109, 514] on link "Project Notes" at bounding box center [115, 510] width 78 height 17
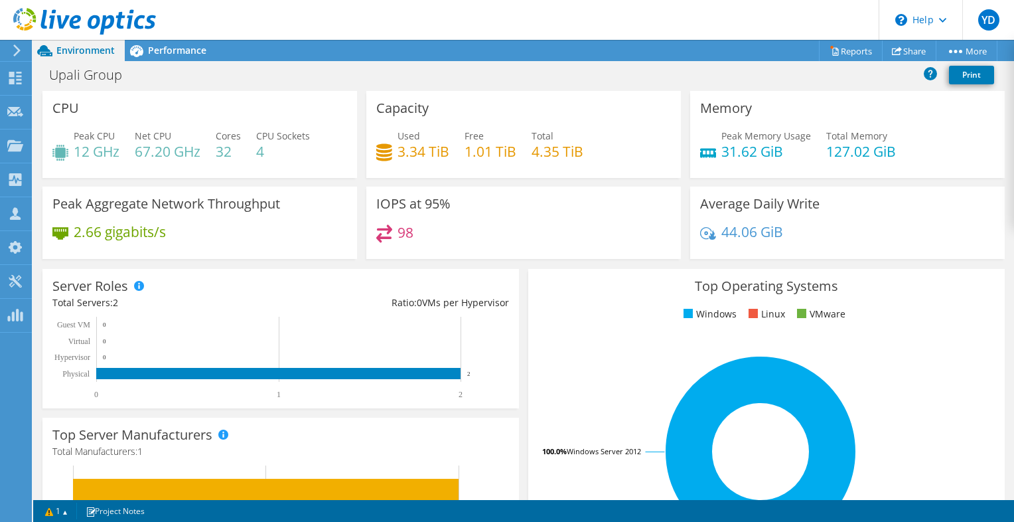
scroll to position [289, 0]
drag, startPoint x: 786, startPoint y: 242, endPoint x: 717, endPoint y: 235, distance: 70.0
click at [717, 235] on div "44.06 GiB" at bounding box center [847, 238] width 295 height 28
drag, startPoint x: 717, startPoint y: 235, endPoint x: 818, endPoint y: 238, distance: 100.9
click at [818, 238] on div "44.06 GiB" at bounding box center [847, 238] width 295 height 28
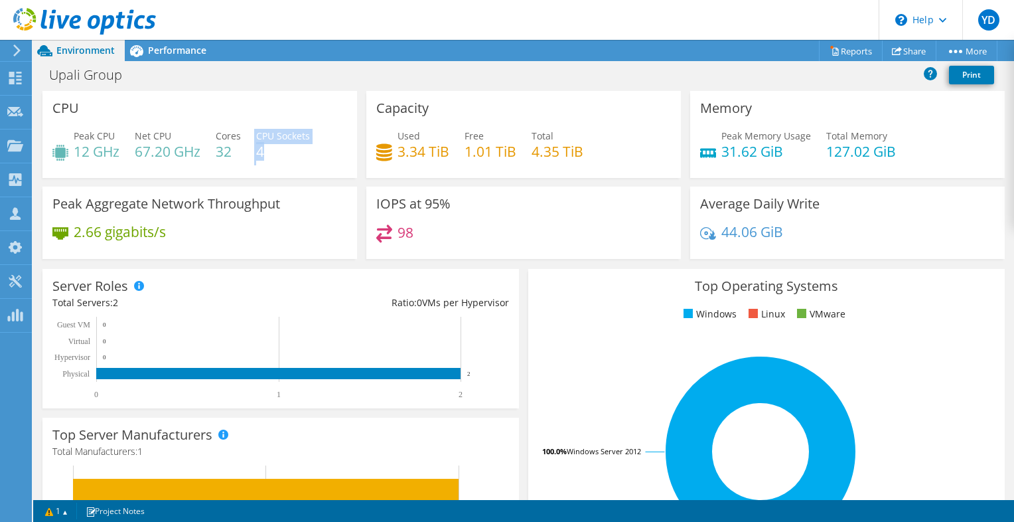
drag, startPoint x: 251, startPoint y: 157, endPoint x: 279, endPoint y: 159, distance: 28.0
click at [279, 159] on div "Peak CPU 12 GHz Net CPU 67.20 GHz Cores 32 CPU Sockets 4" at bounding box center [199, 150] width 295 height 43
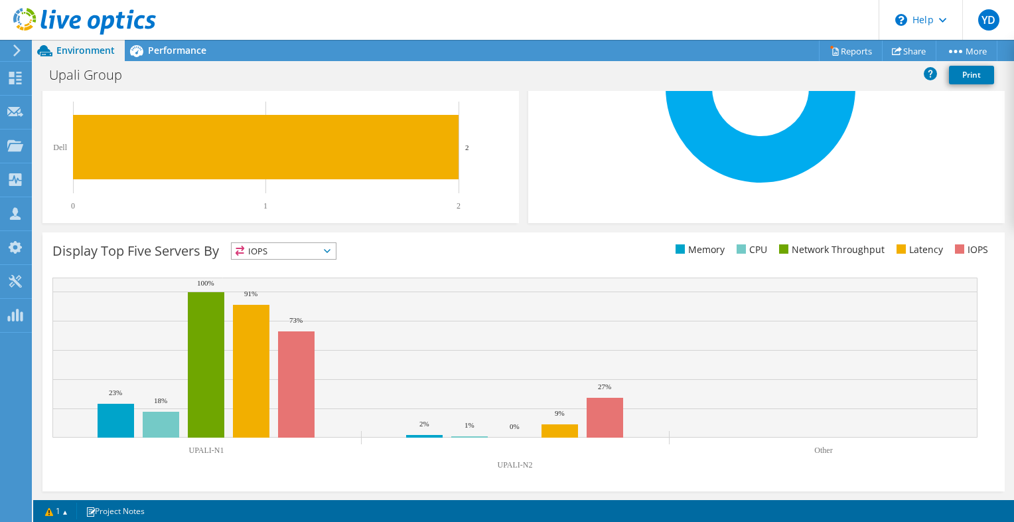
scroll to position [0, 0]
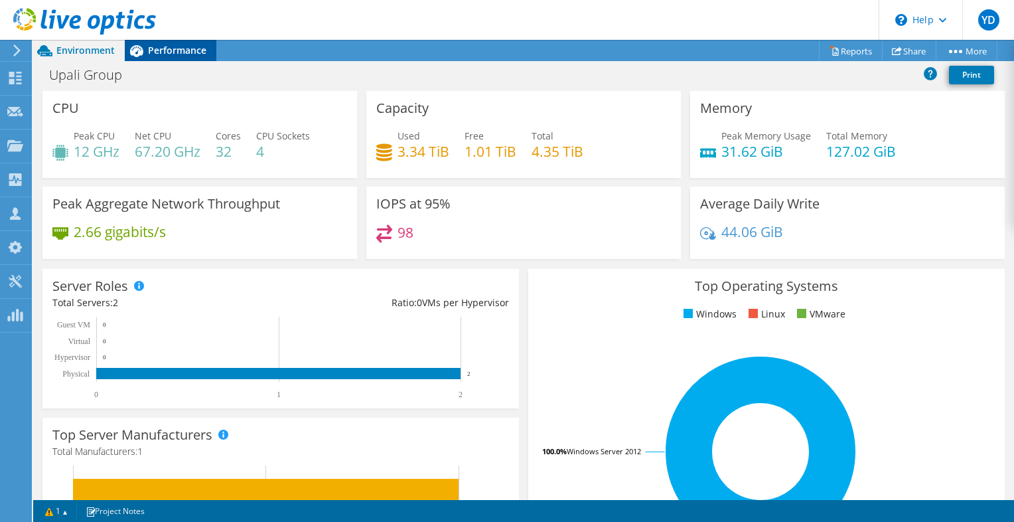
click at [200, 52] on span "Performance" at bounding box center [177, 50] width 58 height 13
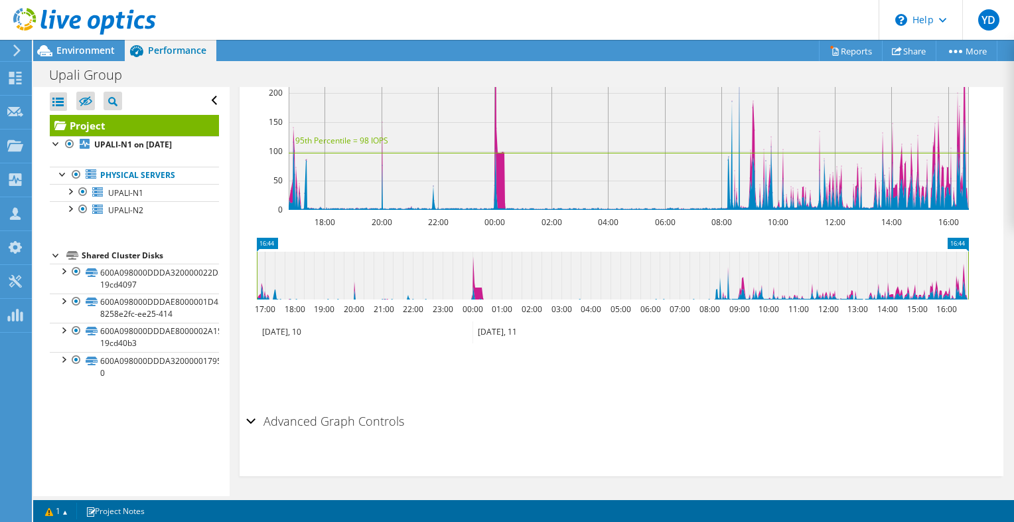
click at [90, 43] on div at bounding box center [78, 22] width 156 height 44
drag, startPoint x: 113, startPoint y: 44, endPoint x: 100, endPoint y: 52, distance: 14.9
click at [100, 52] on div "YD Channel Partner Yasindu Dissanayake yasindu.dissanayake@softlogic.lk Softlog…" at bounding box center [507, 261] width 1014 height 522
click at [100, 52] on span "Environment" at bounding box center [85, 50] width 58 height 13
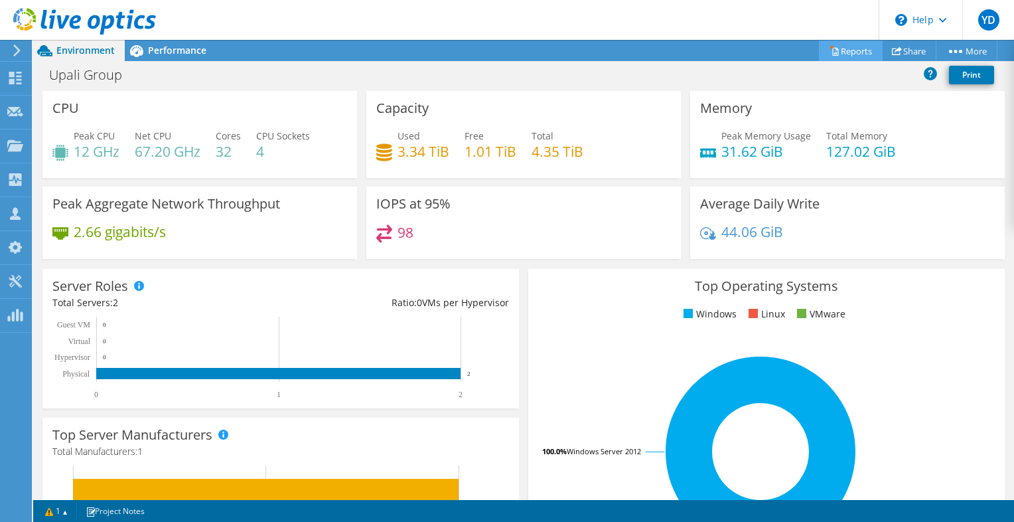
click at [850, 52] on link "Reports" at bounding box center [851, 50] width 64 height 21
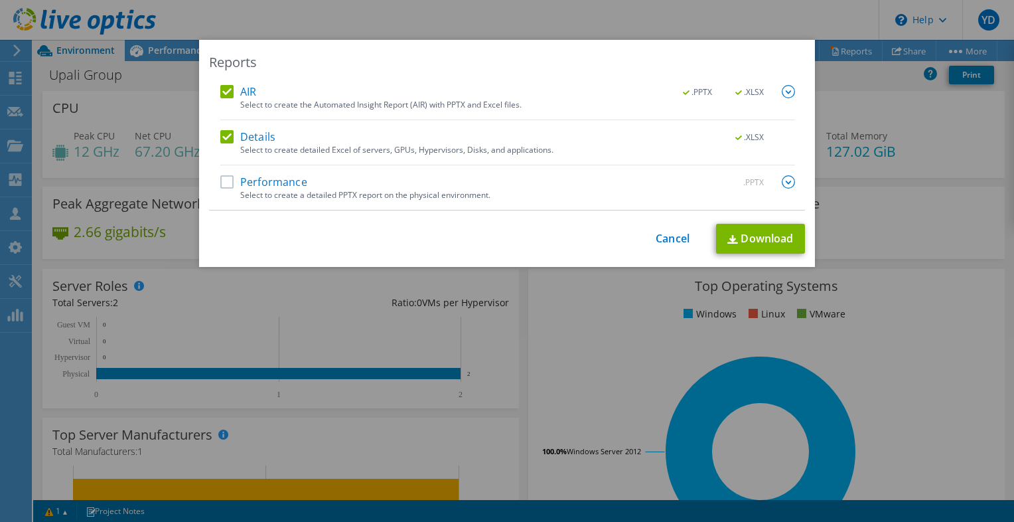
click at [226, 186] on label "Performance" at bounding box center [263, 181] width 87 height 13
click at [0, 0] on input "Performance" at bounding box center [0, 0] width 0 height 0
click at [782, 178] on img at bounding box center [788, 181] width 13 height 13
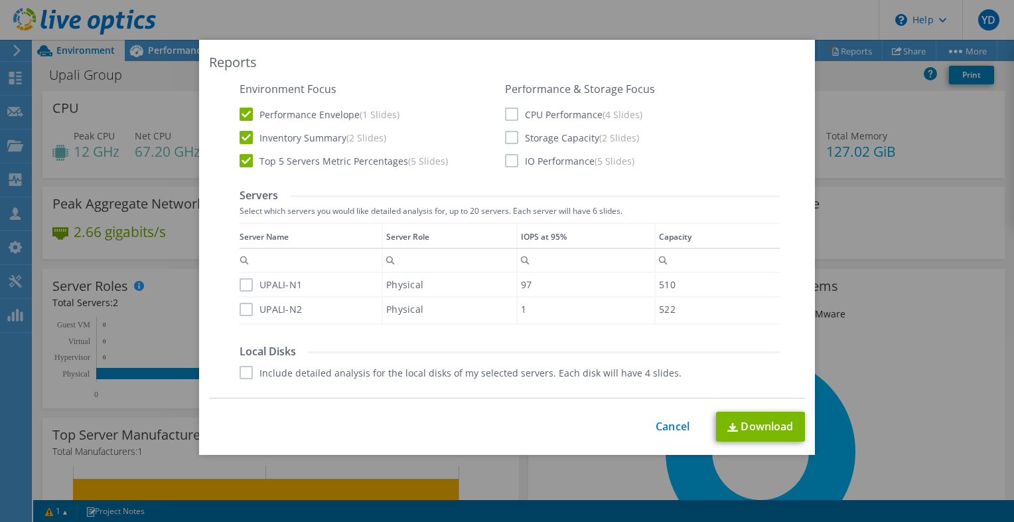
scroll to position [236, 0]
click at [240, 285] on label "UPALI-N1" at bounding box center [271, 283] width 62 height 13
click at [0, 0] on input "UPALI-N1" at bounding box center [0, 0] width 0 height 0
click at [240, 305] on label "UPALI-N2" at bounding box center [271, 308] width 62 height 13
click at [0, 0] on input "UPALI-N2" at bounding box center [0, 0] width 0 height 0
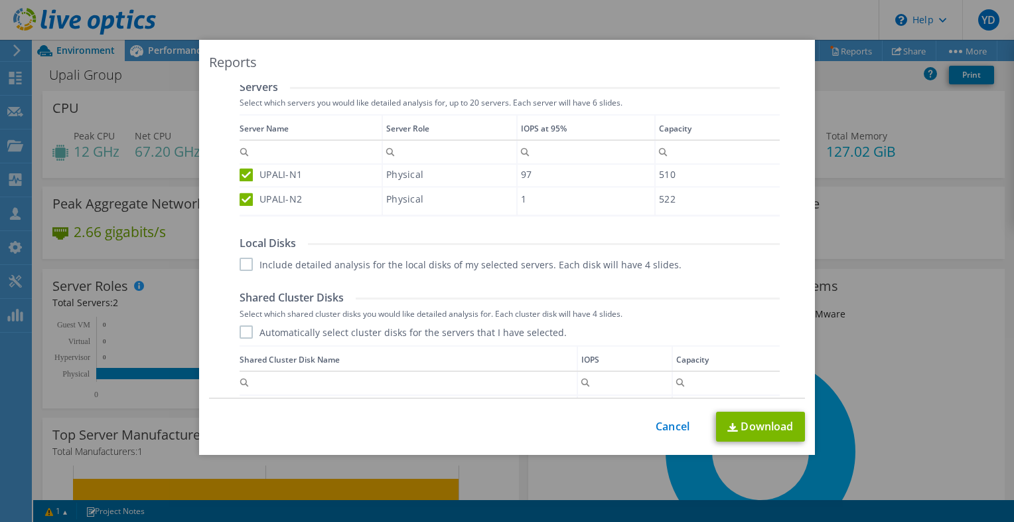
scroll to position [345, 0]
click at [240, 267] on label "Include detailed analysis for the local disks of my selected servers. Each disk…" at bounding box center [461, 262] width 442 height 13
click at [0, 0] on input "Include detailed analysis for the local disks of my selected servers. Each disk…" at bounding box center [0, 0] width 0 height 0
click at [250, 334] on label "Automatically select cluster disks for the servers that I have selected." at bounding box center [403, 330] width 327 height 13
click at [0, 0] on input "Automatically select cluster disks for the servers that I have selected." at bounding box center [0, 0] width 0 height 0
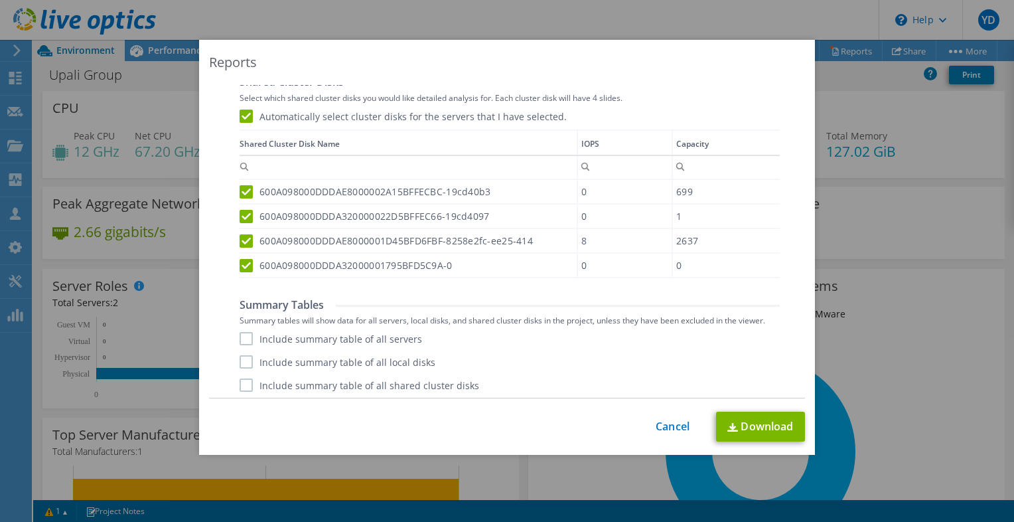
scroll to position [563, 0]
click at [240, 332] on label "Include summary table of all servers" at bounding box center [331, 334] width 182 height 13
click at [0, 0] on input "Include summary table of all servers" at bounding box center [0, 0] width 0 height 0
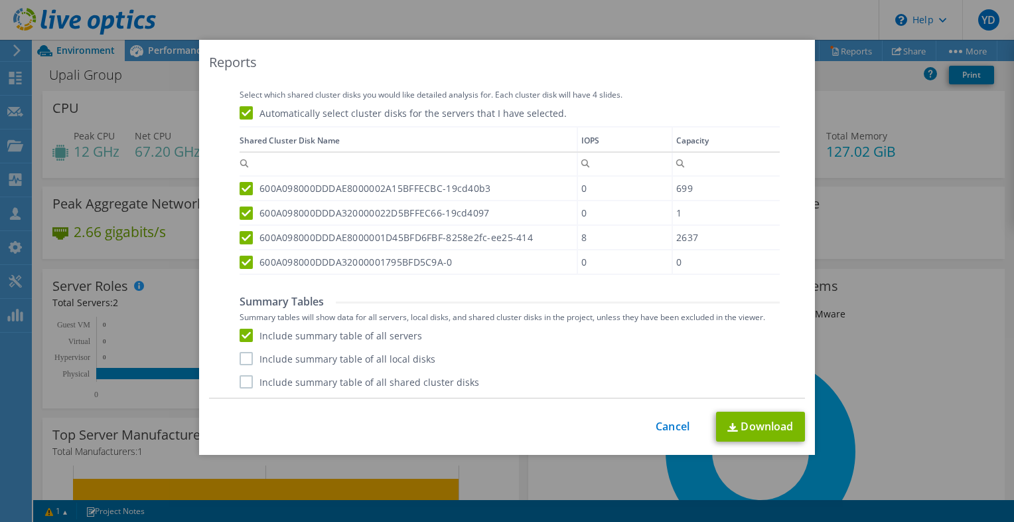
click at [244, 357] on label "Include summary table of all local disks" at bounding box center [338, 358] width 196 height 13
click at [0, 0] on input "Include summary table of all local disks" at bounding box center [0, 0] width 0 height 0
click at [242, 382] on label "Include summary table of all shared cluster disks" at bounding box center [360, 381] width 240 height 13
click at [0, 0] on input "Include summary table of all shared cluster disks" at bounding box center [0, 0] width 0 height 0
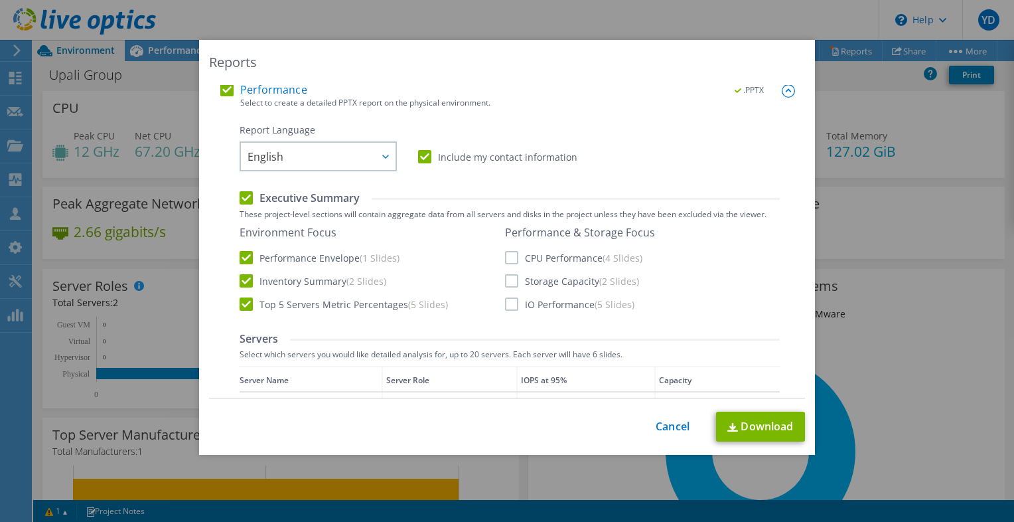
scroll to position [91, 0]
click at [510, 257] on label "CPU Performance (4 Slides)" at bounding box center [573, 258] width 137 height 13
click at [0, 0] on input "CPU Performance (4 Slides)" at bounding box center [0, 0] width 0 height 0
click at [508, 283] on label "Storage Capacity (2 Slides)" at bounding box center [572, 281] width 134 height 13
click at [0, 0] on input "Storage Capacity (2 Slides)" at bounding box center [0, 0] width 0 height 0
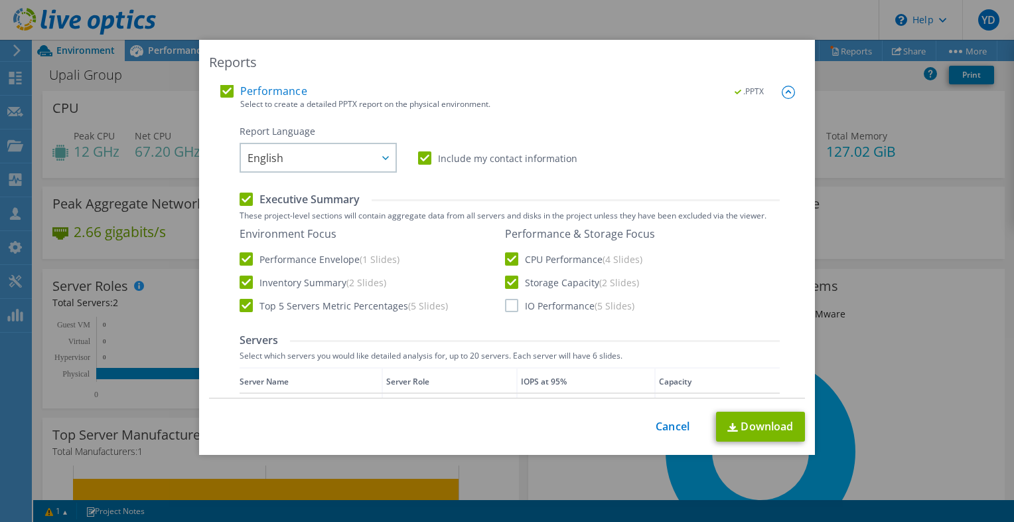
click at [508, 306] on label "IO Performance (5 Slides)" at bounding box center [569, 305] width 129 height 13
click at [0, 0] on input "IO Performance (5 Slides)" at bounding box center [0, 0] width 0 height 0
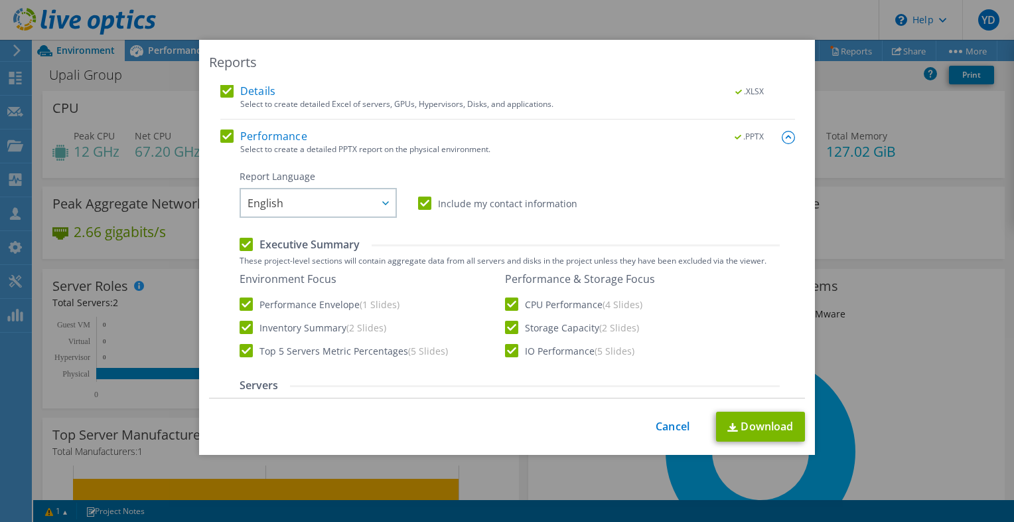
scroll to position [0, 0]
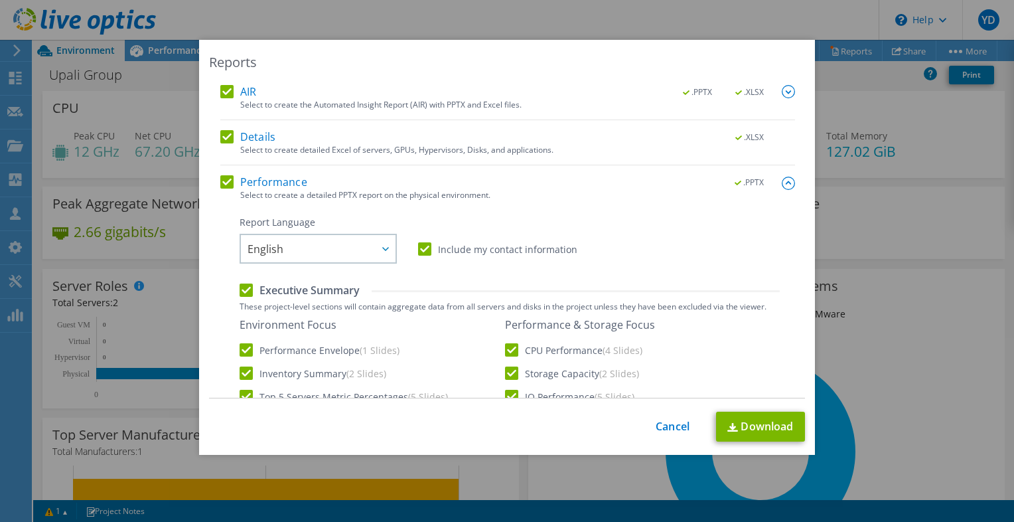
click at [760, 184] on div ".PPTX" at bounding box center [756, 182] width 77 height 15
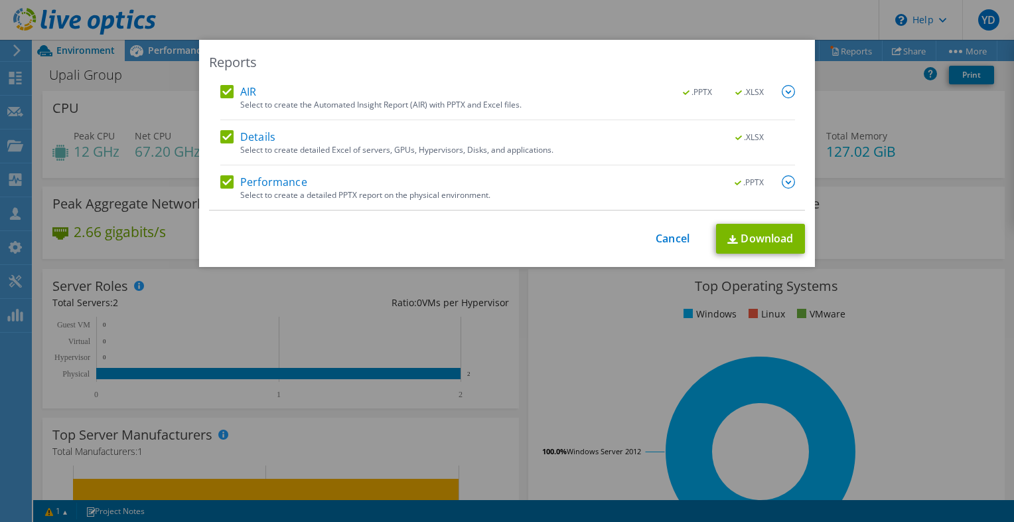
click at [776, 88] on div ".PPTX .XLSX" at bounding box center [731, 92] width 128 height 15
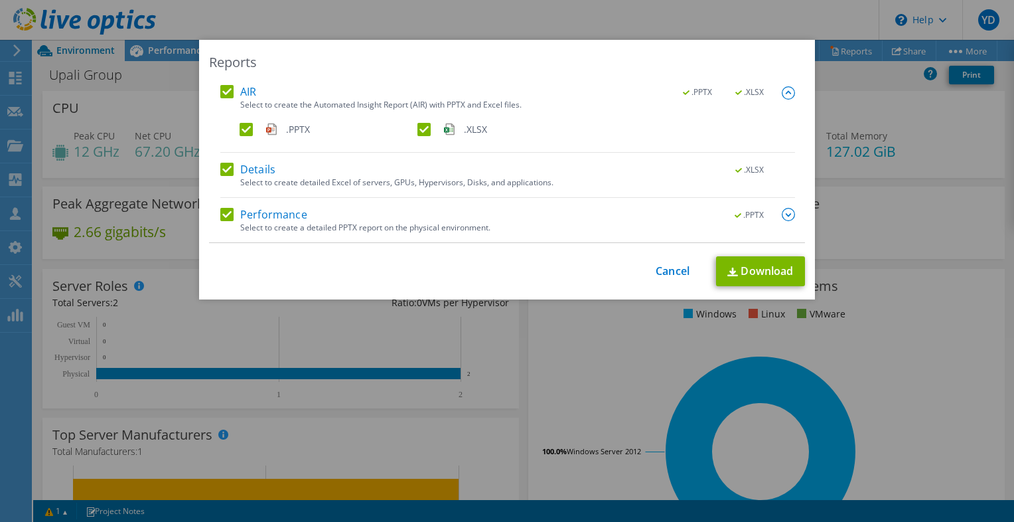
click at [795, 91] on div "AIR .PPTX .XLSX Select to create the Automated Insight Report (AIR) with PPTX a…" at bounding box center [507, 164] width 596 height 158
click at [788, 91] on img at bounding box center [788, 92] width 13 height 13
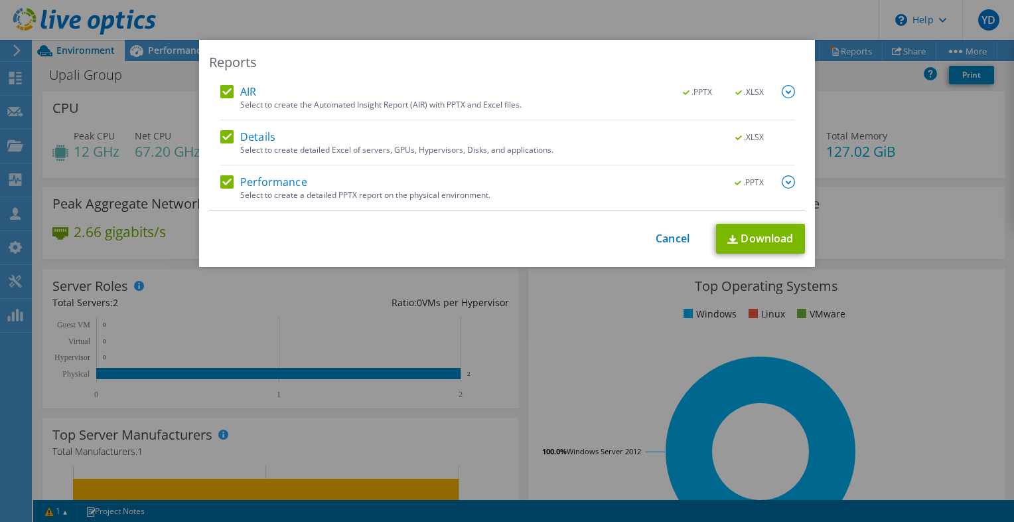
click at [782, 184] on img at bounding box center [788, 181] width 13 height 13
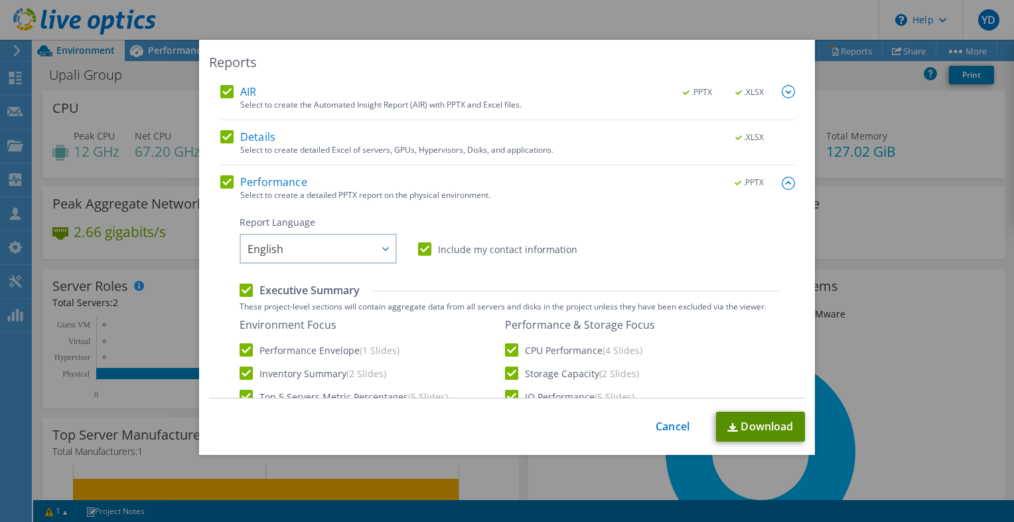
click at [733, 421] on link "Download" at bounding box center [760, 426] width 89 height 30
click at [661, 428] on link "Cancel" at bounding box center [673, 426] width 34 height 13
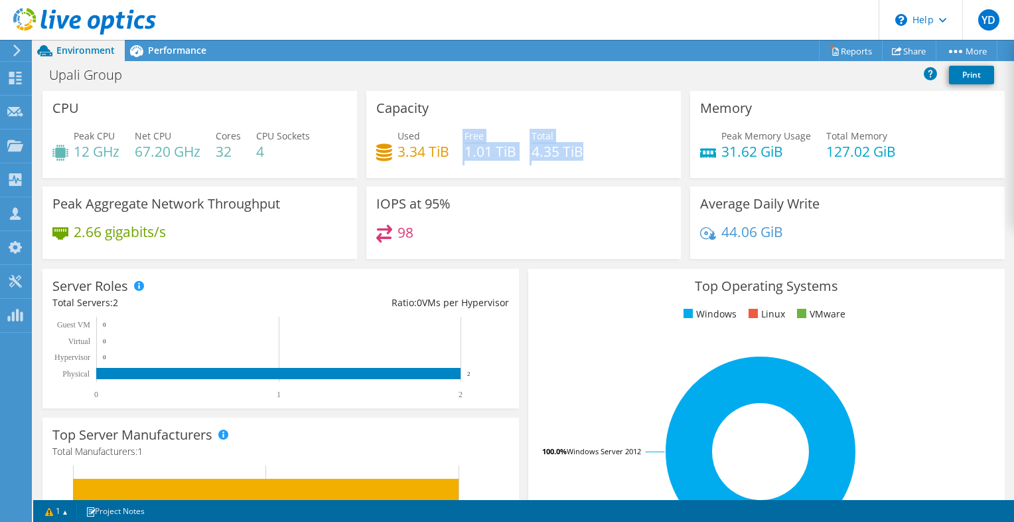
drag, startPoint x: 577, startPoint y: 142, endPoint x: 436, endPoint y: 147, distance: 141.4
click at [436, 147] on div "Used 3.34 TiB Free 1.01 TiB Total 4.35 TiB" at bounding box center [523, 150] width 295 height 43
drag, startPoint x: 436, startPoint y: 147, endPoint x: 411, endPoint y: 210, distance: 68.5
click at [411, 210] on h3 "IOPS at 95%" at bounding box center [413, 203] width 74 height 15
click at [406, 234] on h4 "98" at bounding box center [405, 232] width 16 height 15
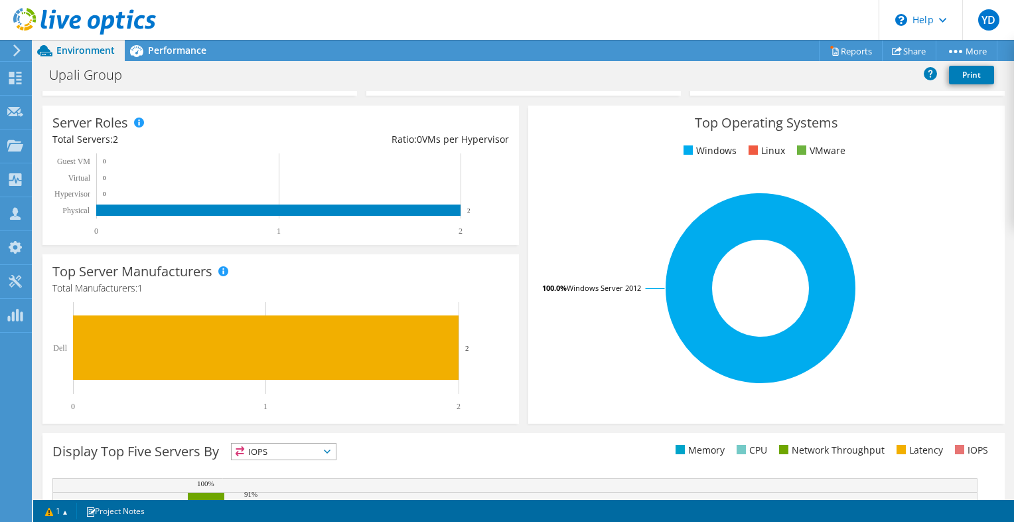
scroll to position [52, 0]
